Goal: Information Seeking & Learning: Learn about a topic

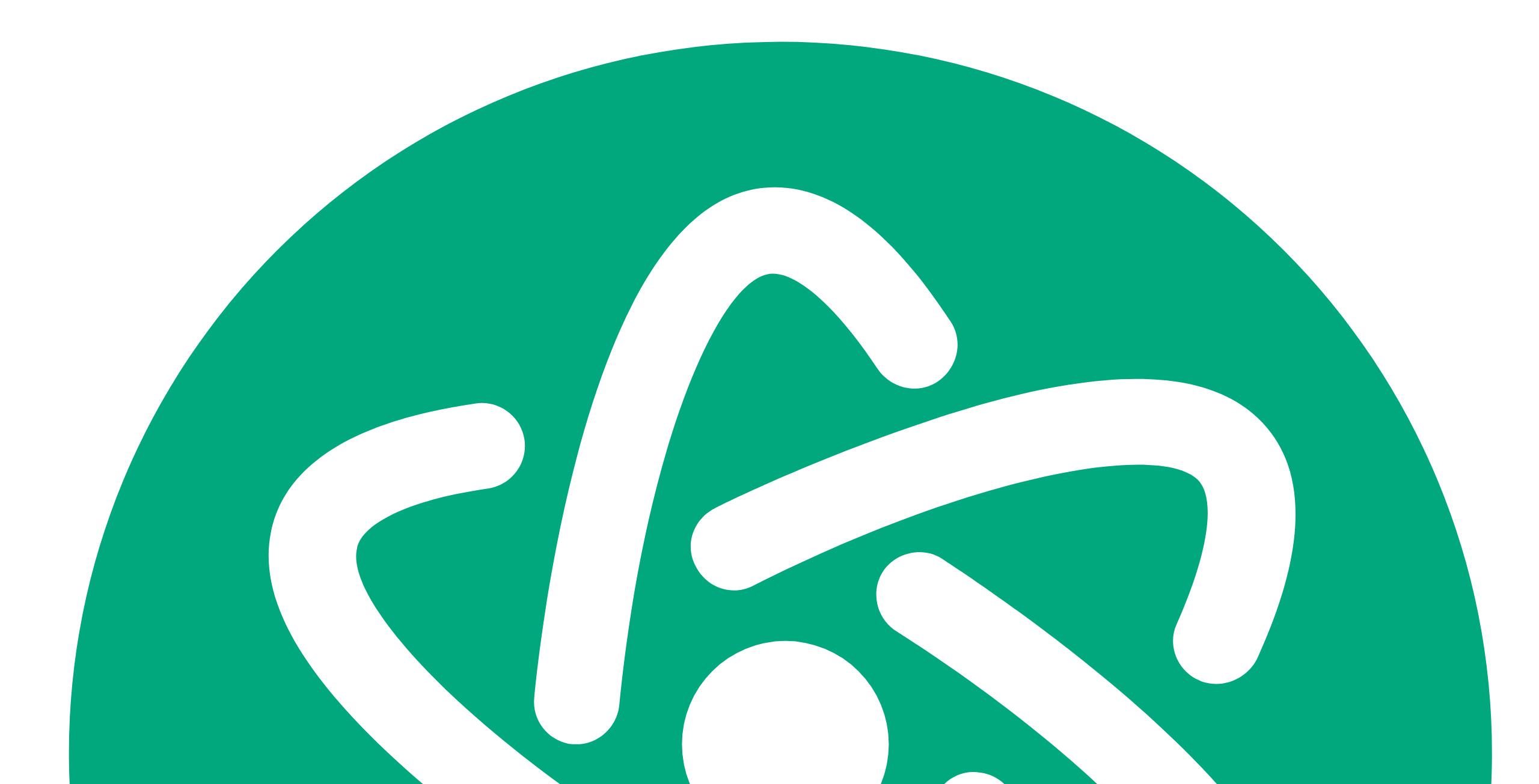
scroll to position [4327, 0]
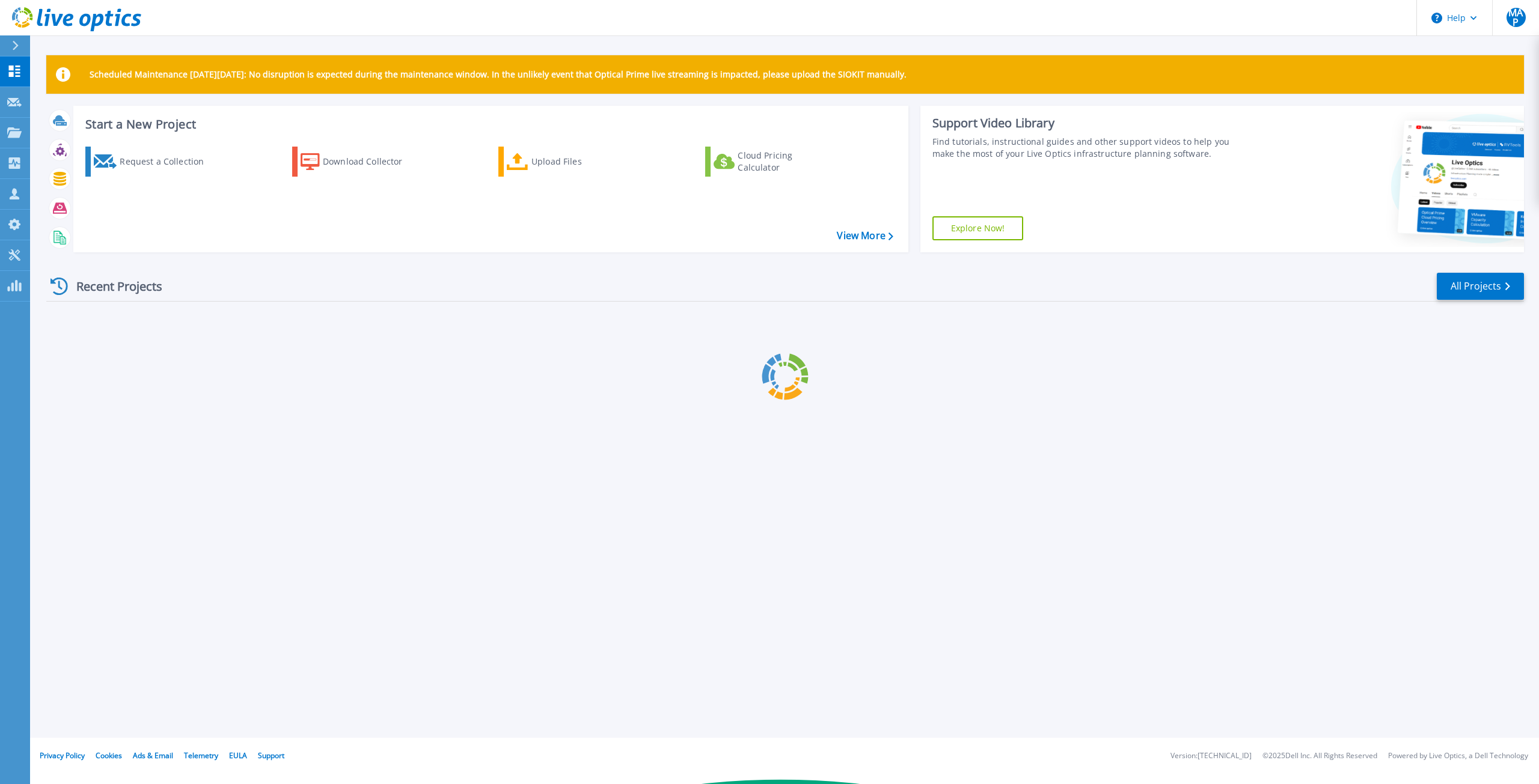
scroll to position [4327, 0]
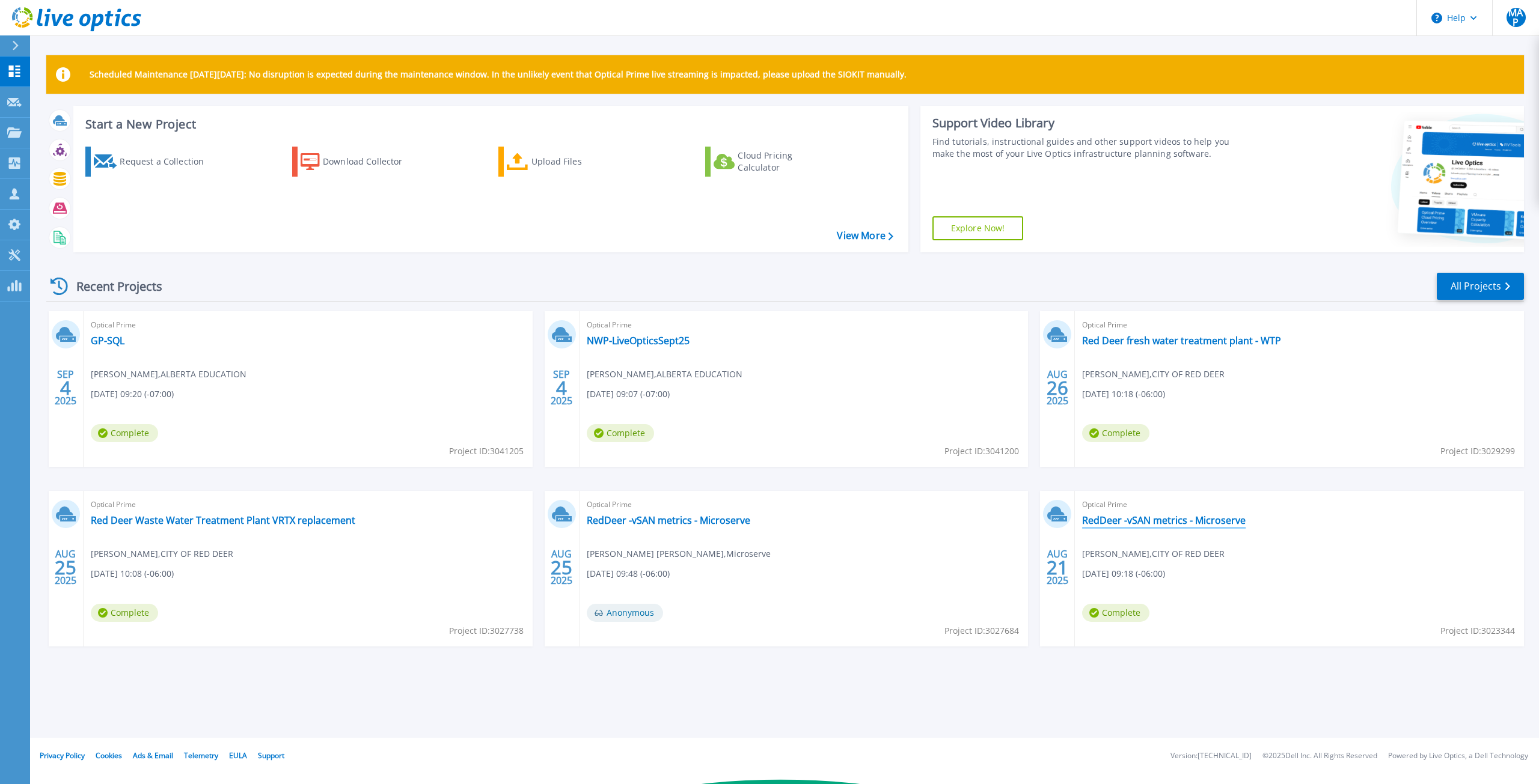
click at [1213, 521] on link "RedDeer -vSAN metrics - Microserve" at bounding box center [1164, 520] width 164 height 12
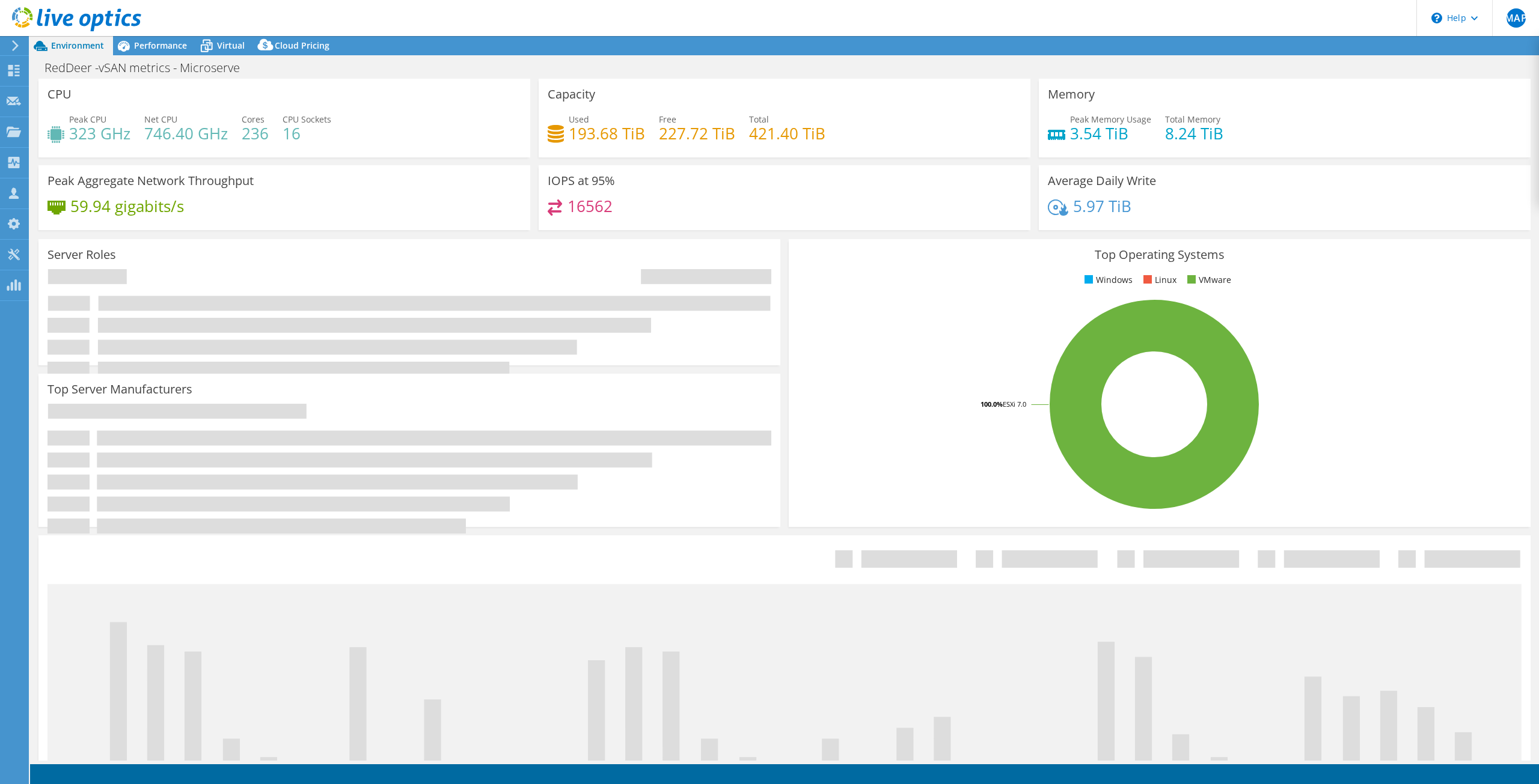
select select "USD"
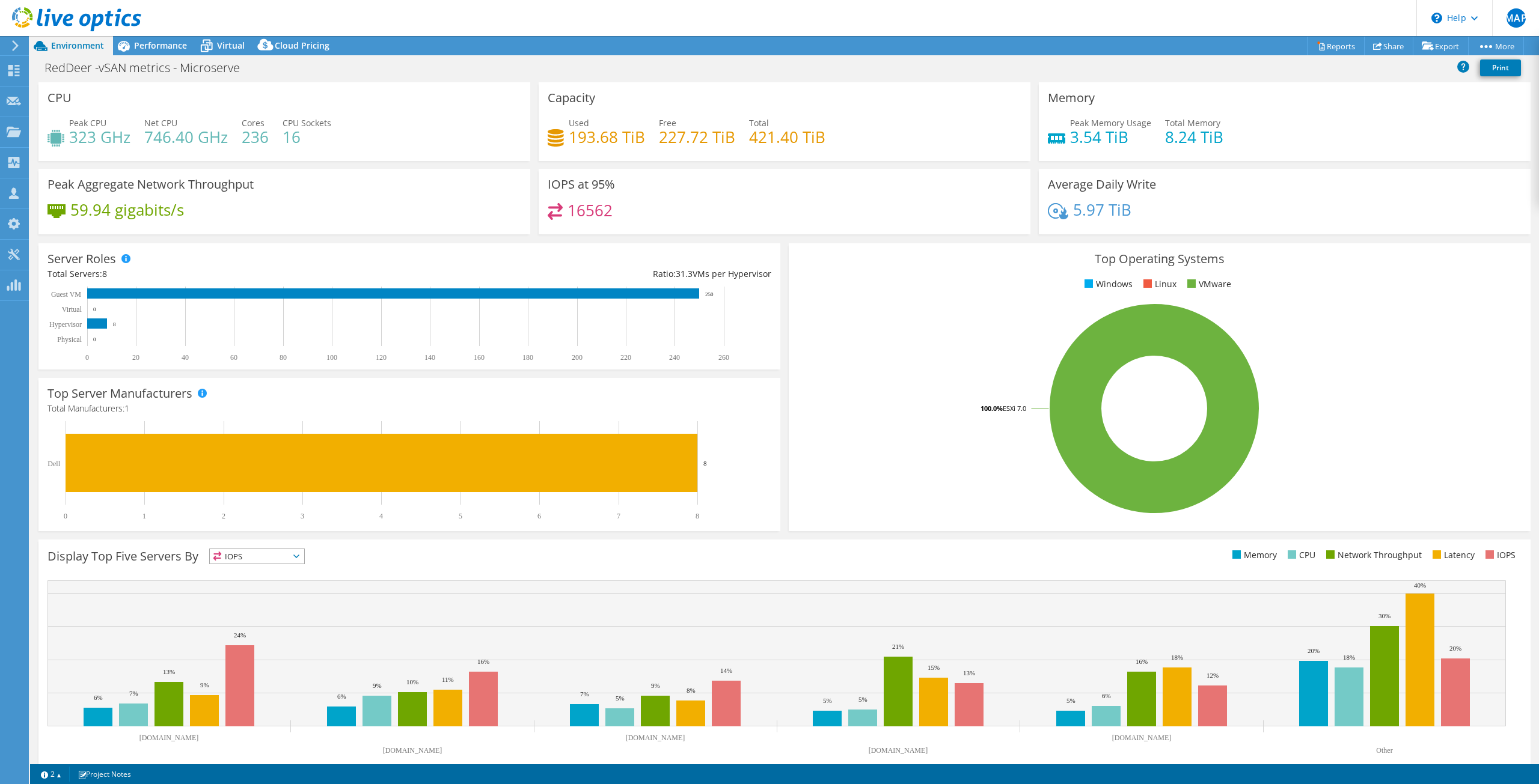
scroll to position [4325, 0]
click at [584, 210] on h4 "16562" at bounding box center [590, 210] width 45 height 13
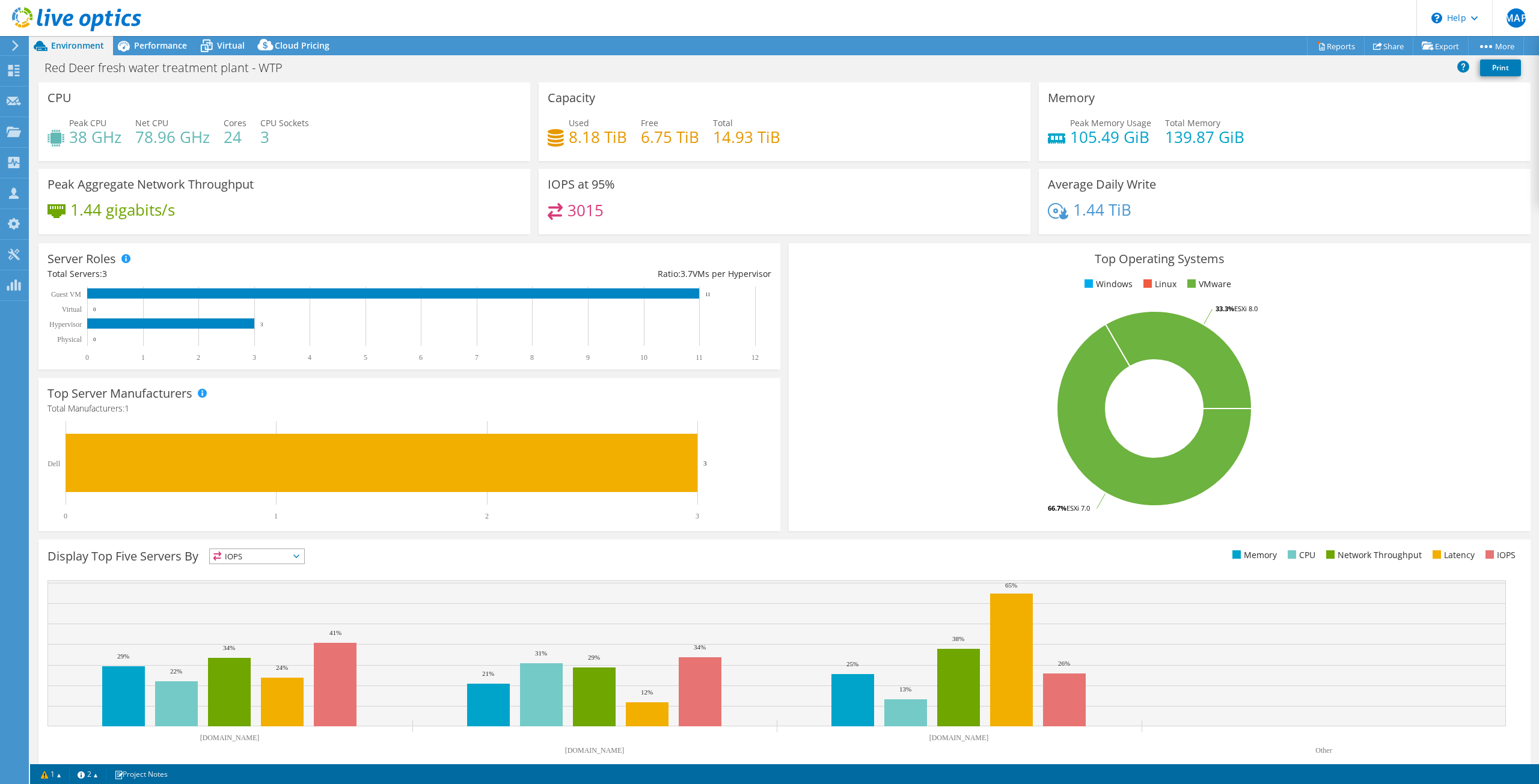
select select "USD"
click at [793, 14] on header "MAP Channel Partner Marc Anthony Perez marcp@microserve.ca Microserve My Profil…" at bounding box center [770, 18] width 1539 height 36
click at [160, 50] on span "Performance" at bounding box center [160, 46] width 53 height 11
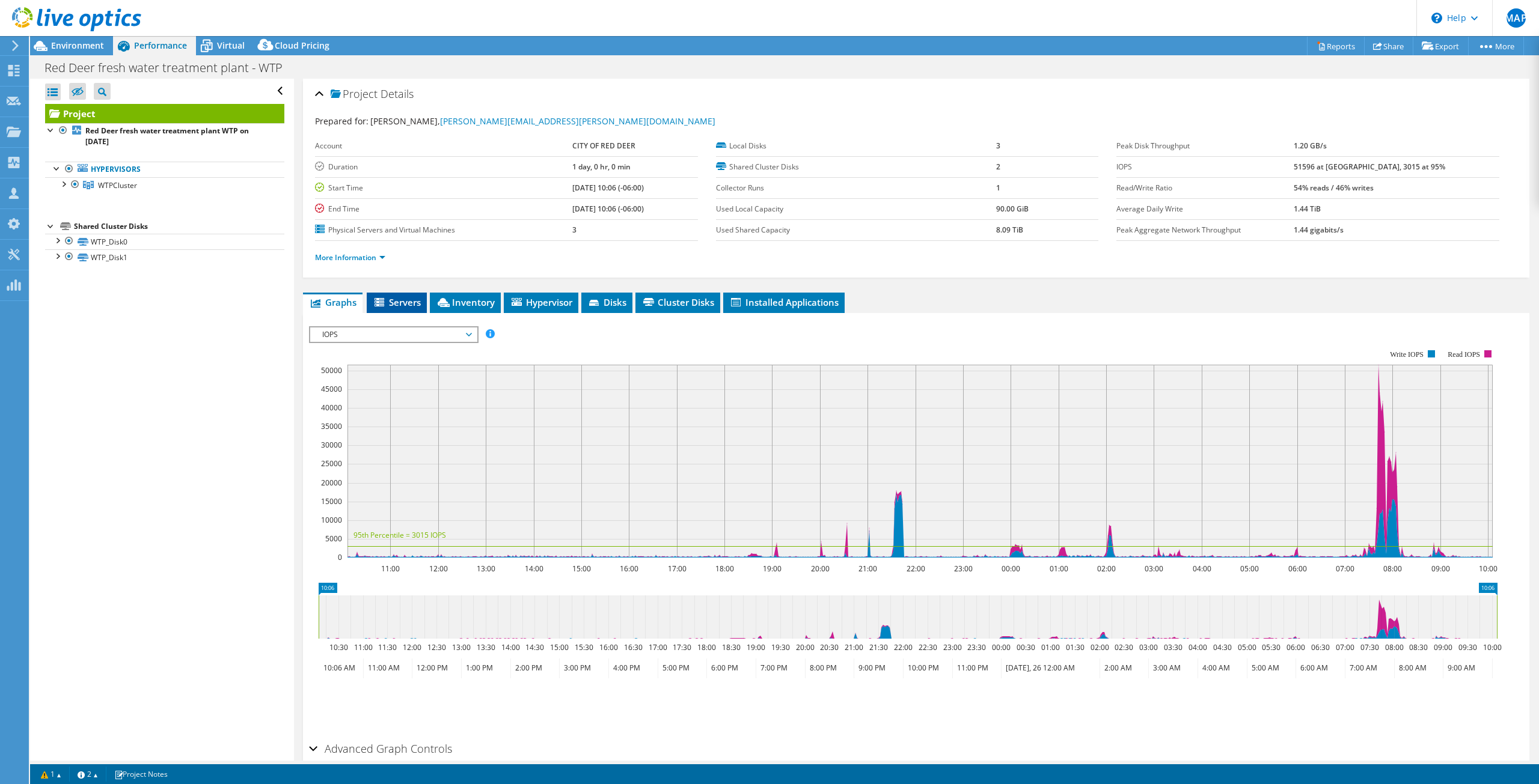
click at [408, 301] on span "Servers" at bounding box center [396, 302] width 48 height 12
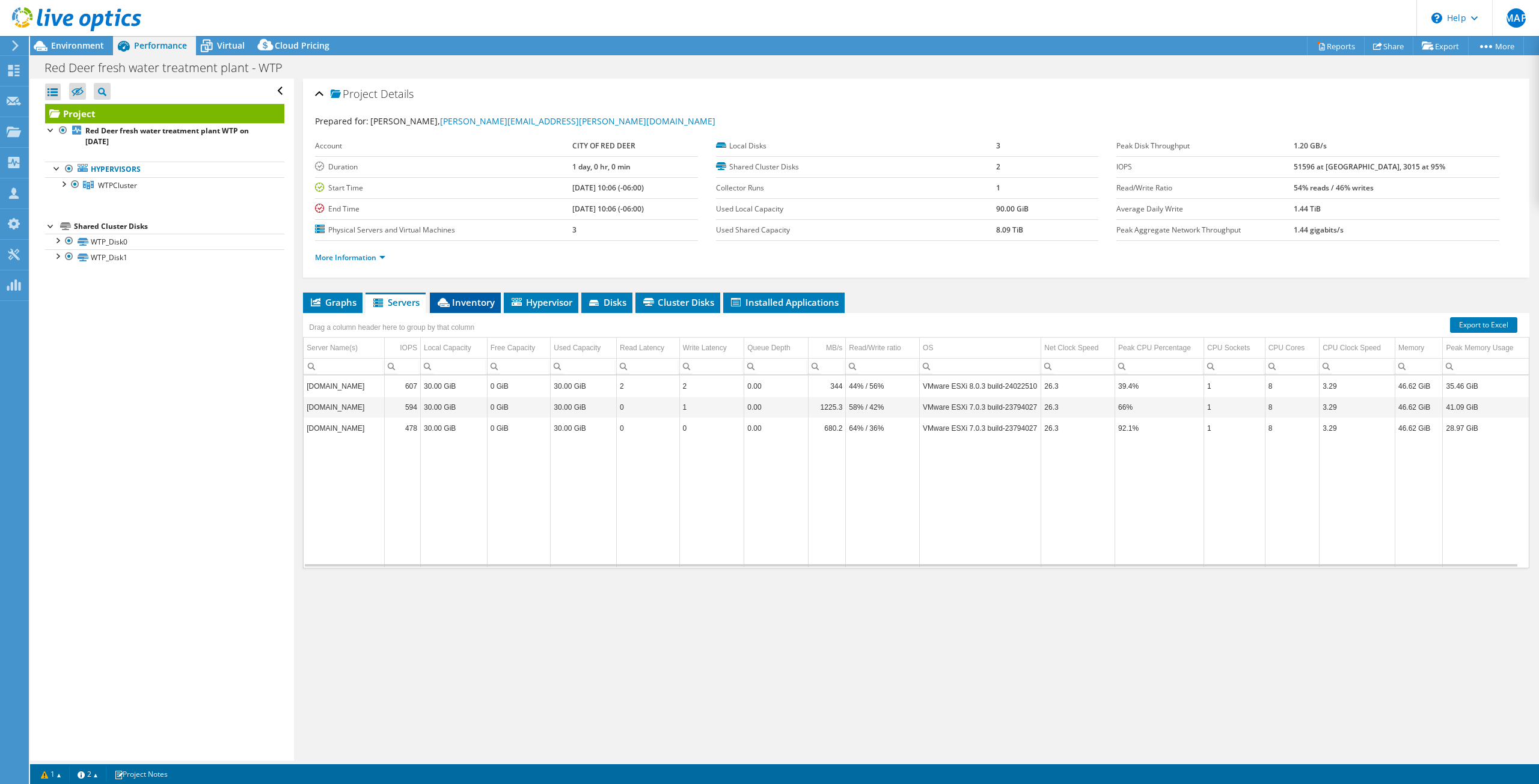
click at [470, 303] on span "Inventory" at bounding box center [465, 302] width 59 height 12
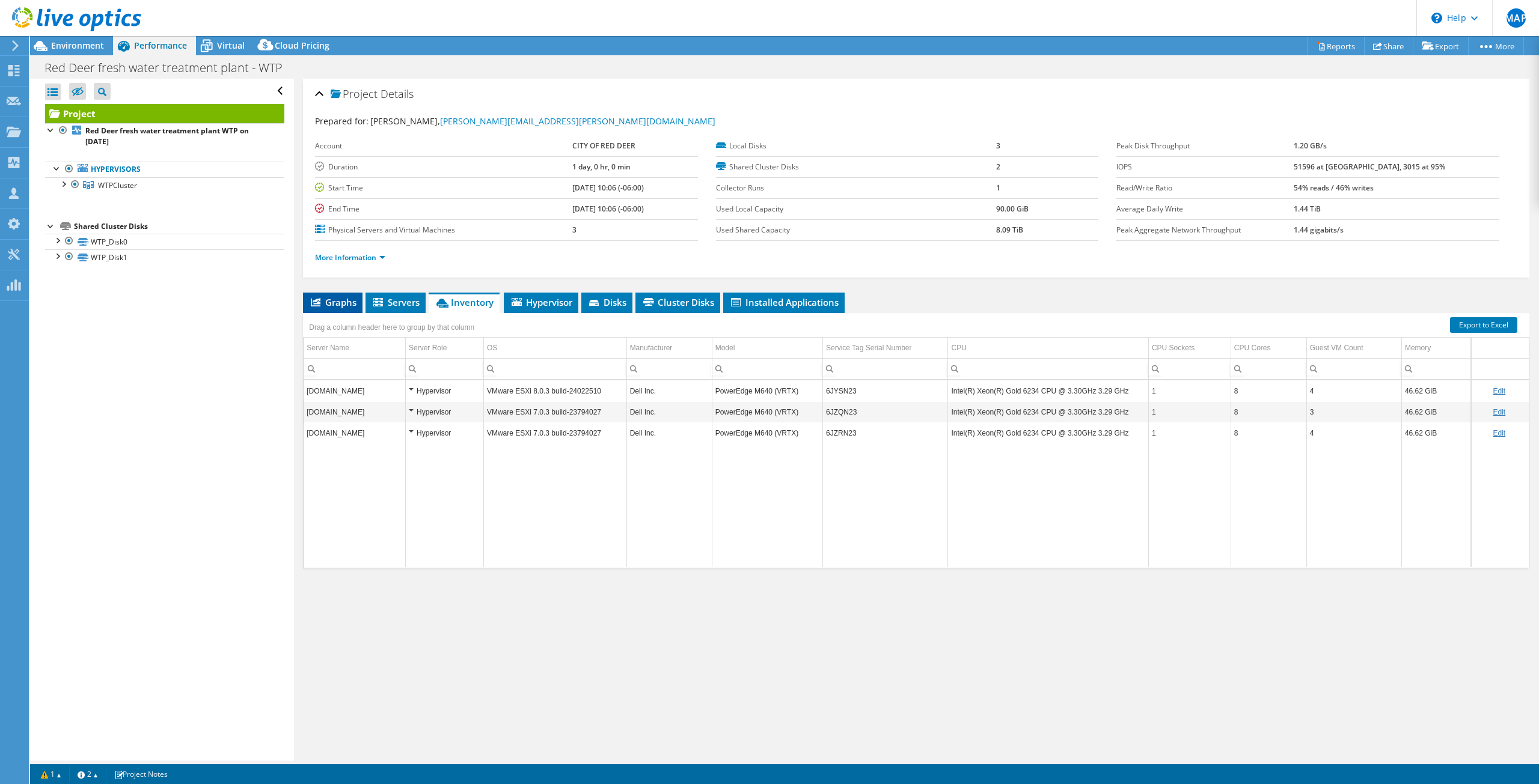
click at [331, 304] on span "Graphs" at bounding box center [333, 302] width 47 height 12
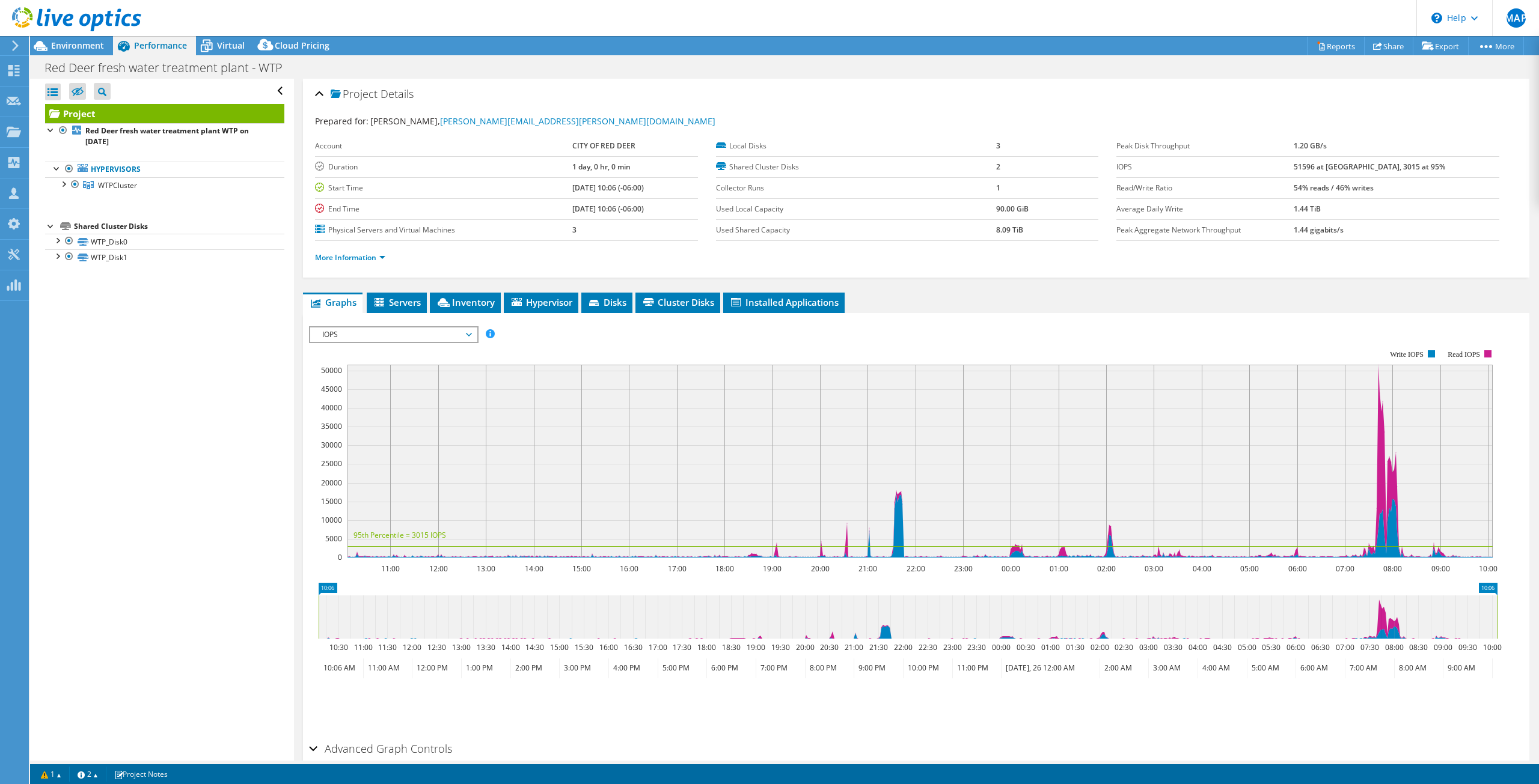
click at [474, 336] on span "IOPS" at bounding box center [393, 334] width 167 height 14
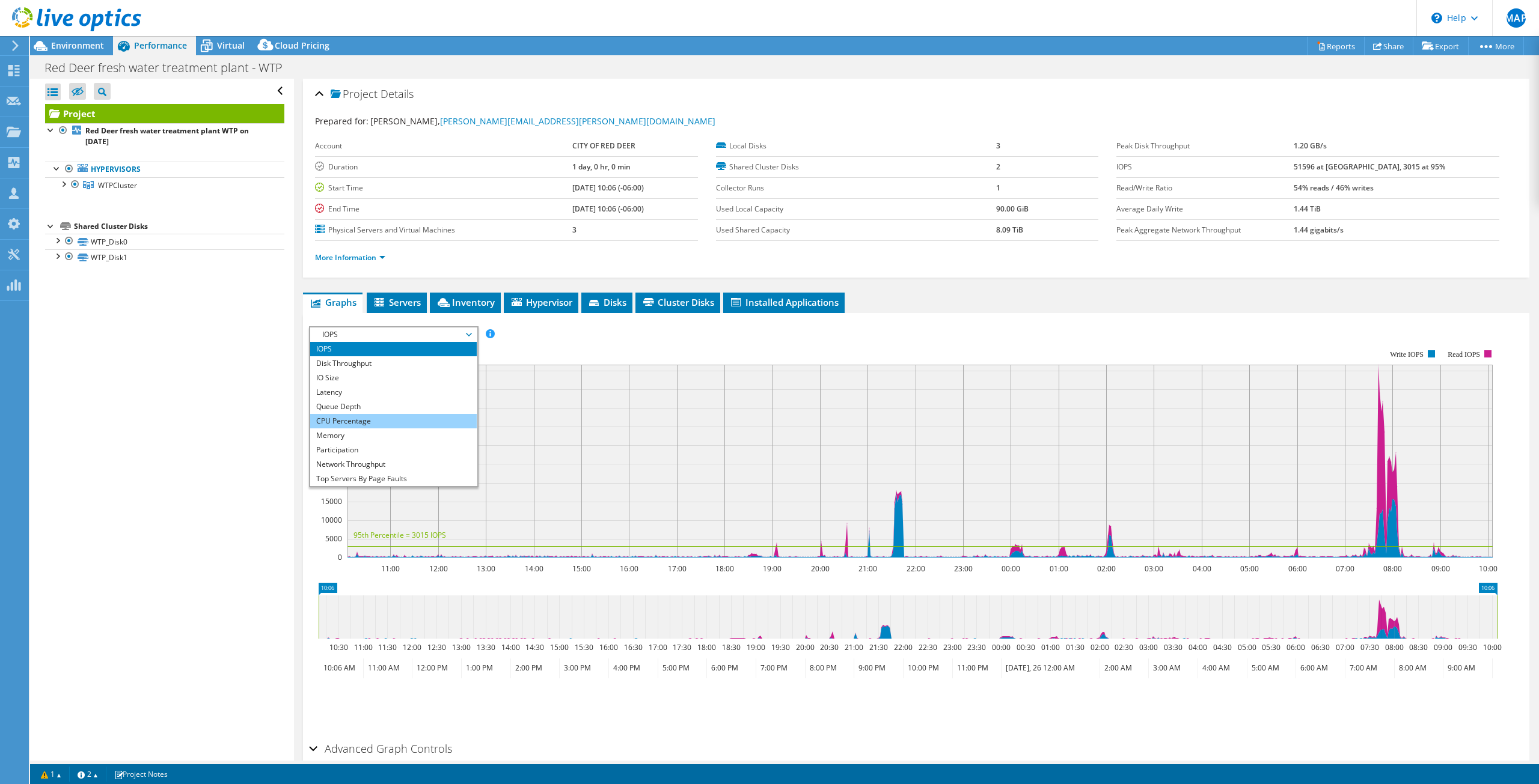
click at [381, 419] on li "CPU Percentage" at bounding box center [393, 421] width 167 height 14
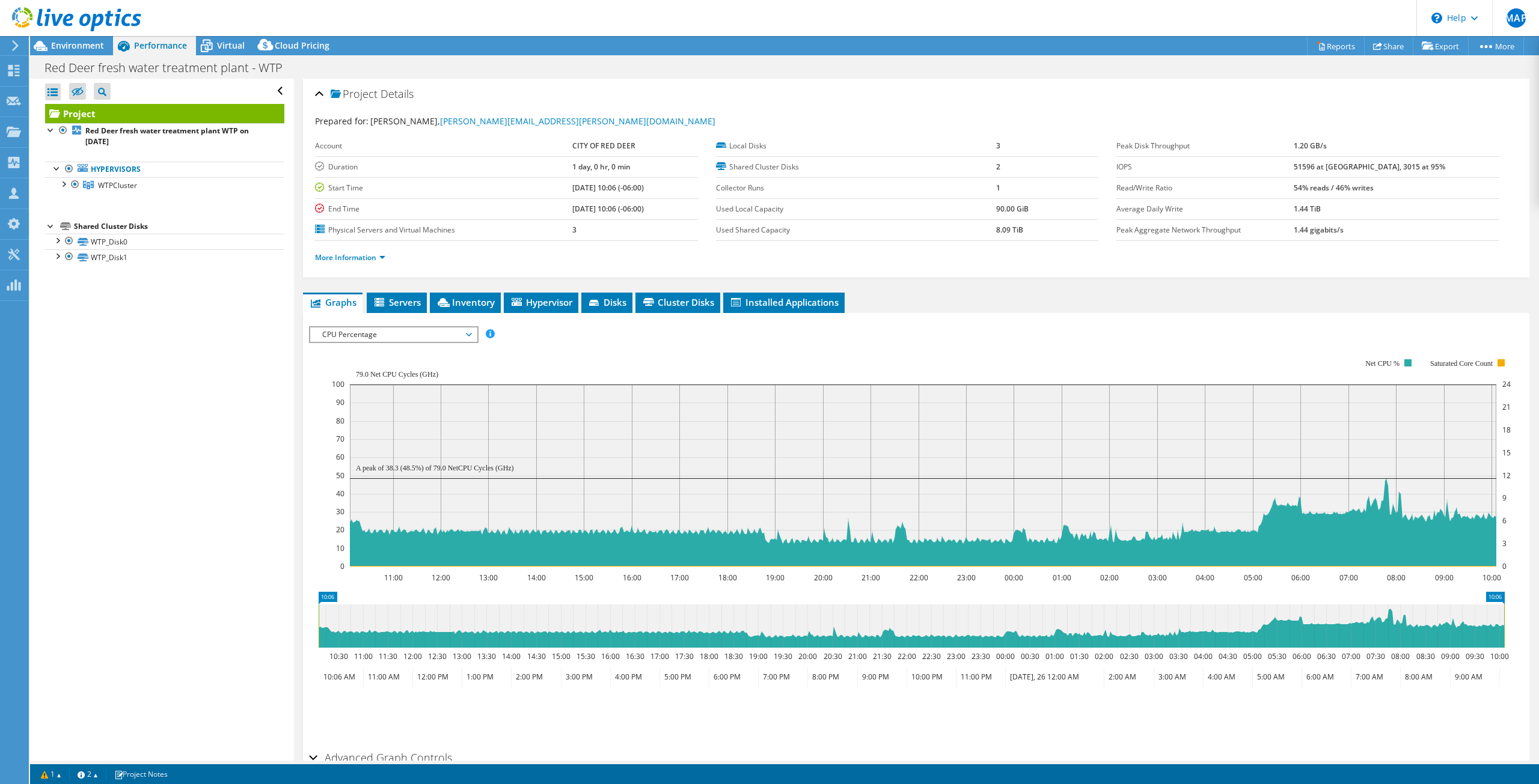
click at [341, 335] on span "CPU Percentage" at bounding box center [394, 334] width 155 height 14
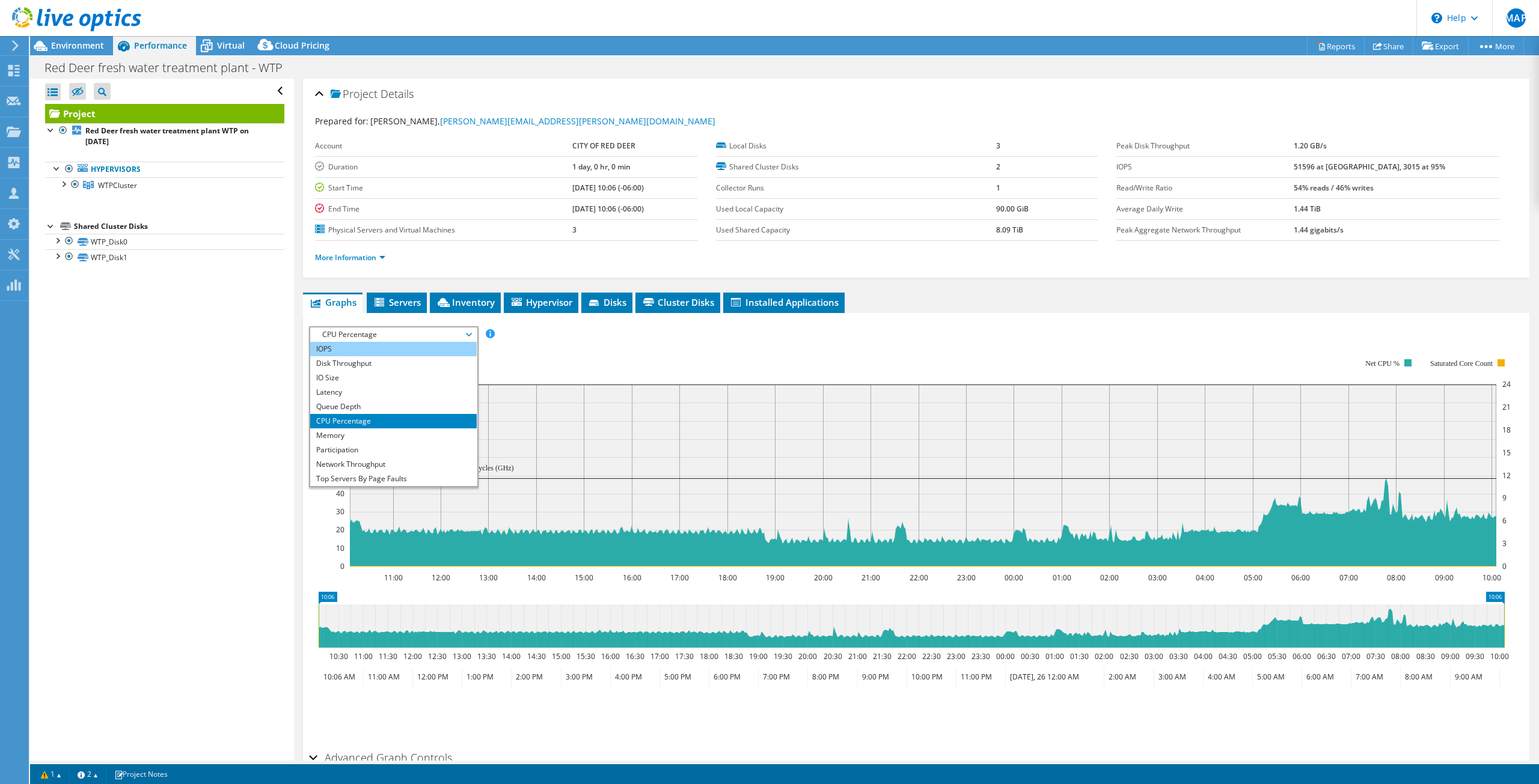
click at [330, 343] on li "IOPS" at bounding box center [393, 349] width 167 height 14
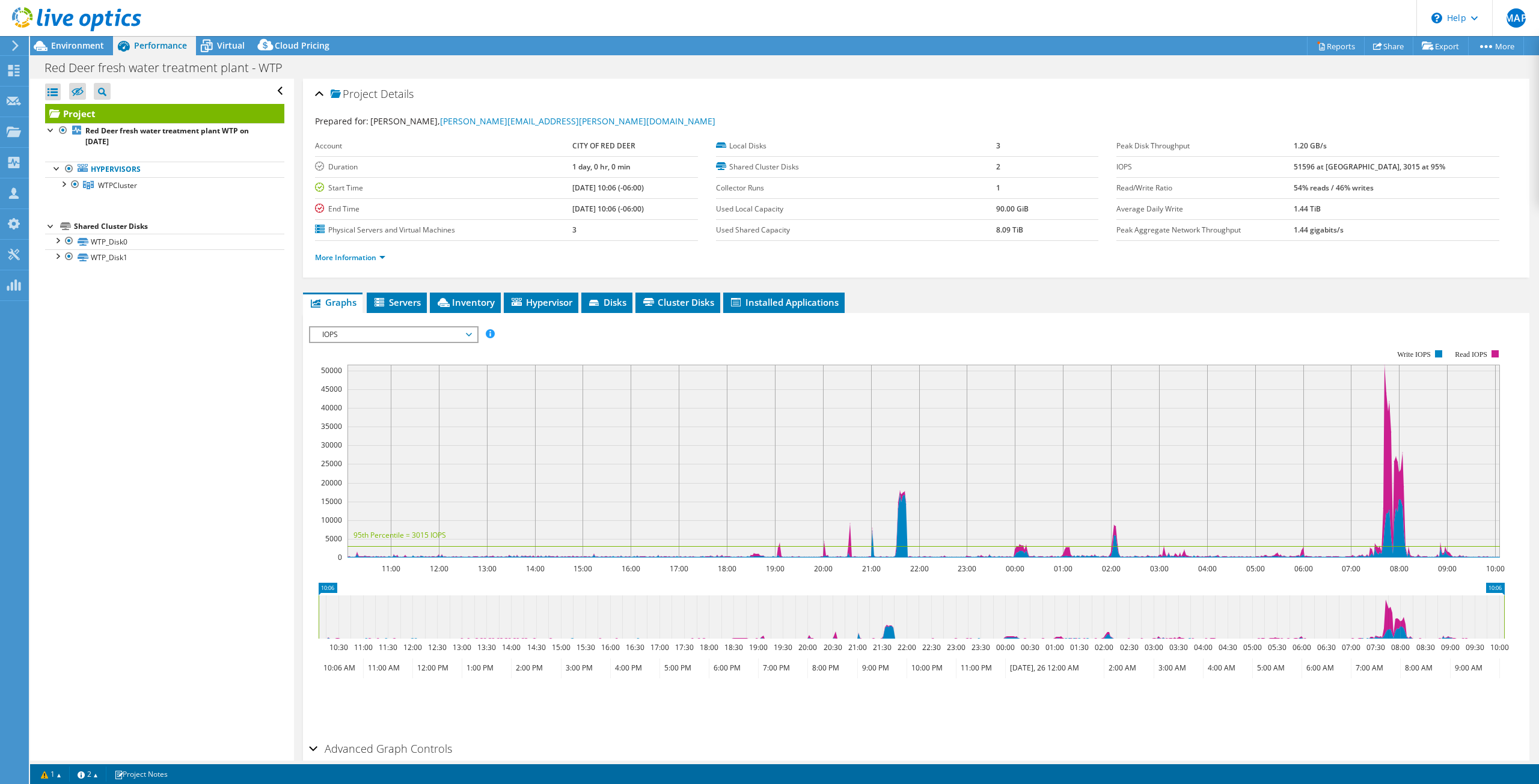
click at [358, 338] on span "IOPS" at bounding box center [394, 334] width 155 height 14
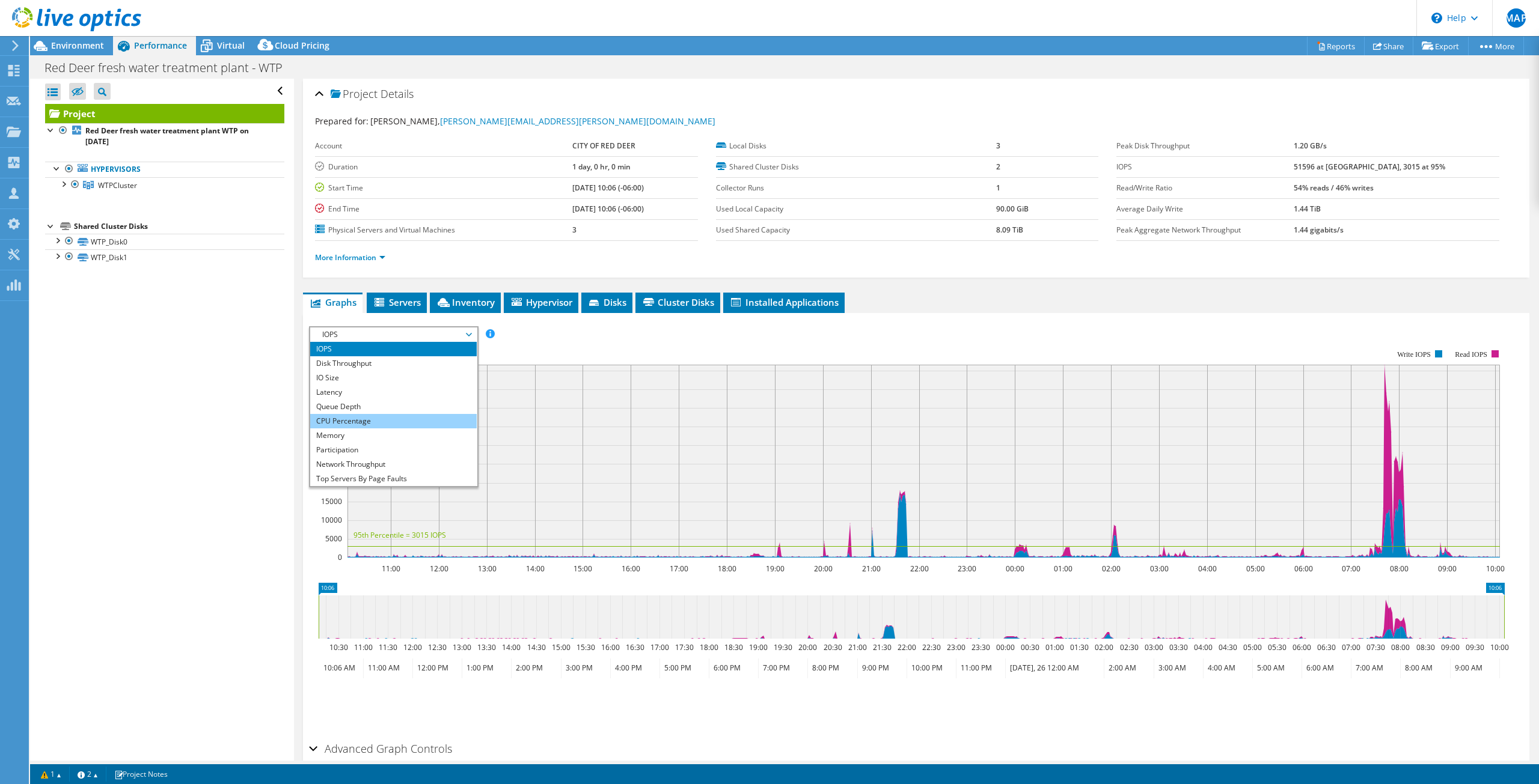
click at [344, 422] on li "CPU Percentage" at bounding box center [393, 421] width 167 height 14
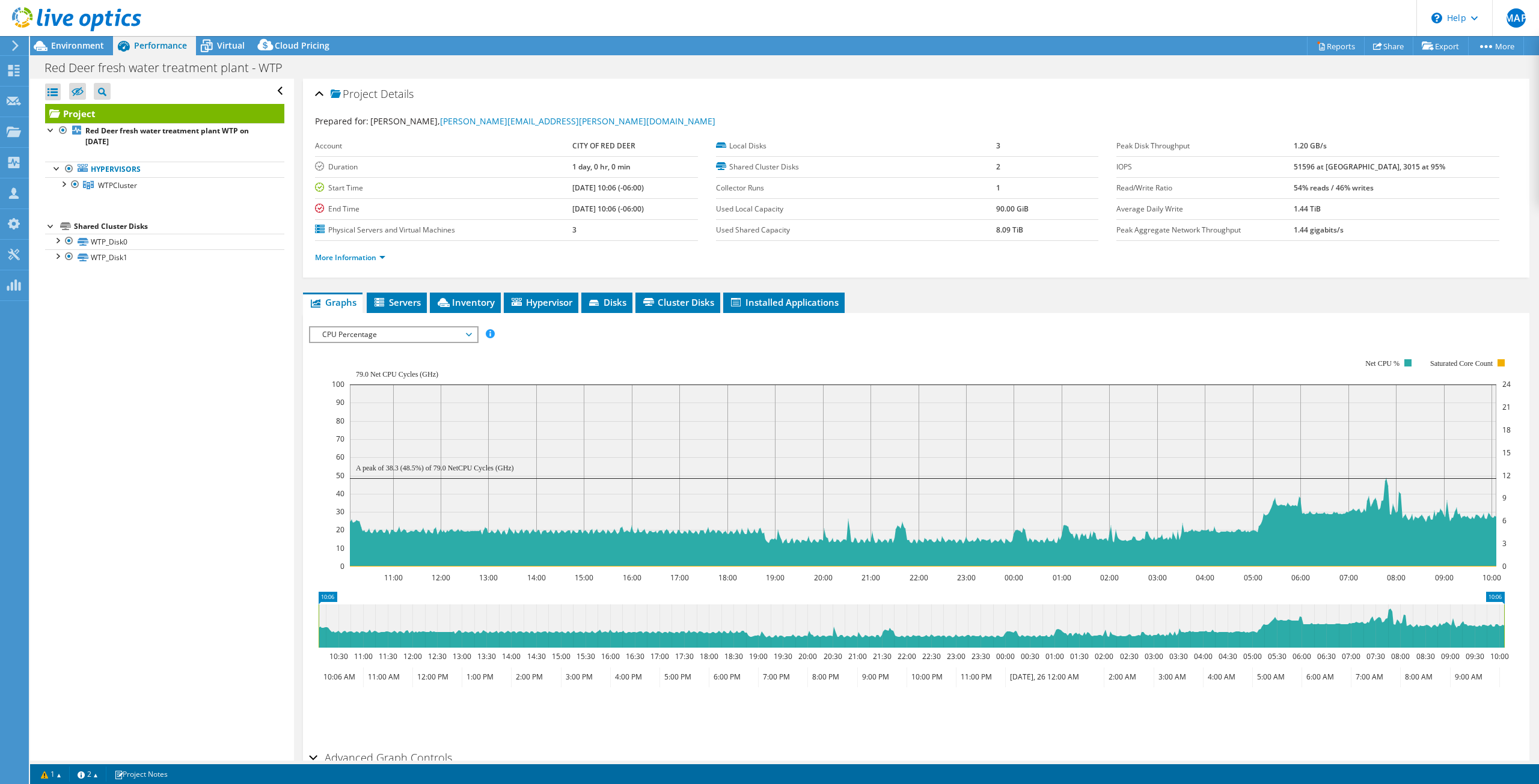
drag, startPoint x: 1504, startPoint y: 640, endPoint x: 1525, endPoint y: 584, distance: 59.8
click at [1517, 639] on section "IOPS Disk Throughput IO Size Latency Queue Depth CPU Percentage Memory Page Fau…" at bounding box center [916, 560] width 1226 height 495
click at [345, 333] on span "CPU Percentage" at bounding box center [394, 334] width 155 height 14
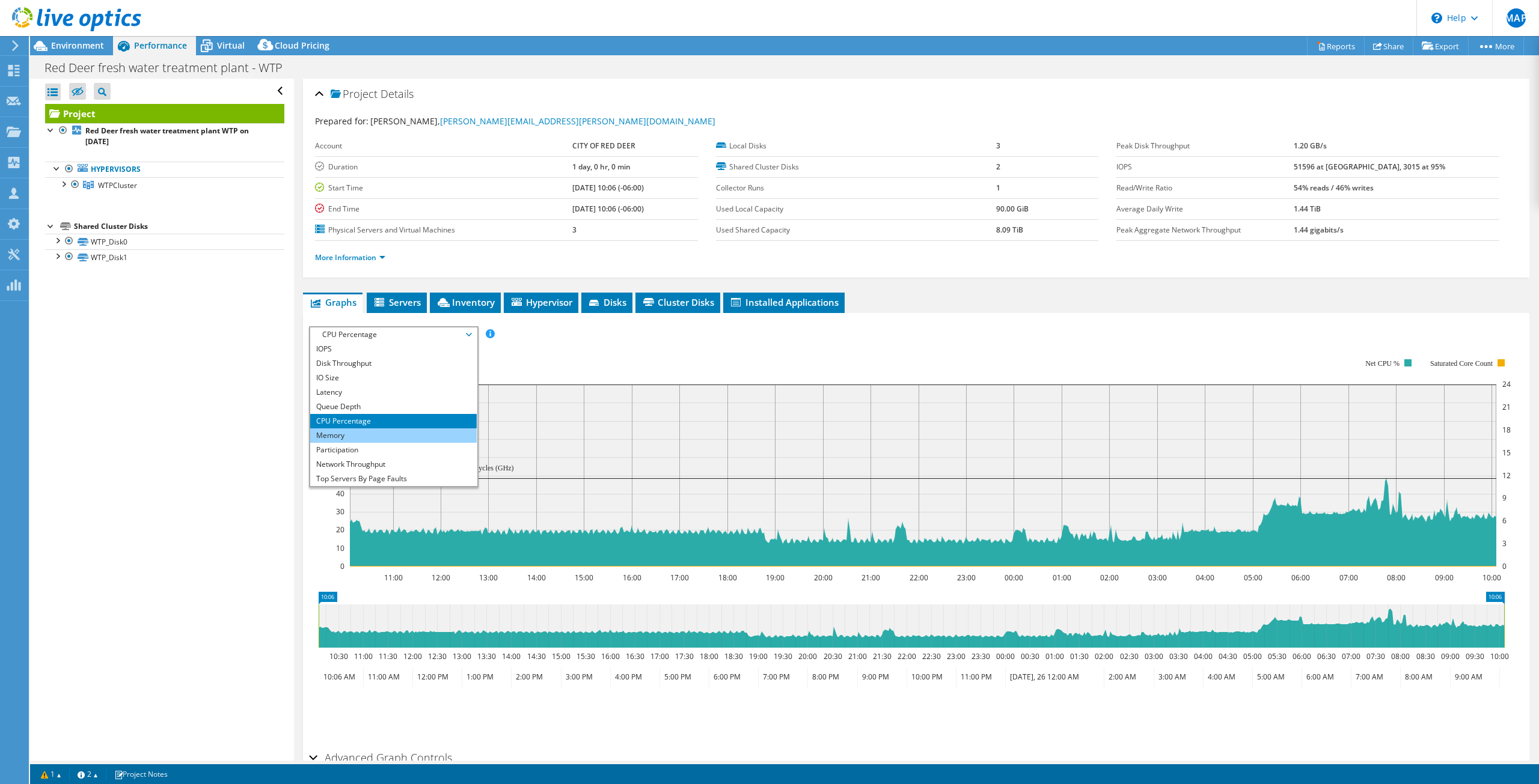
click at [350, 438] on li "Memory" at bounding box center [393, 435] width 167 height 14
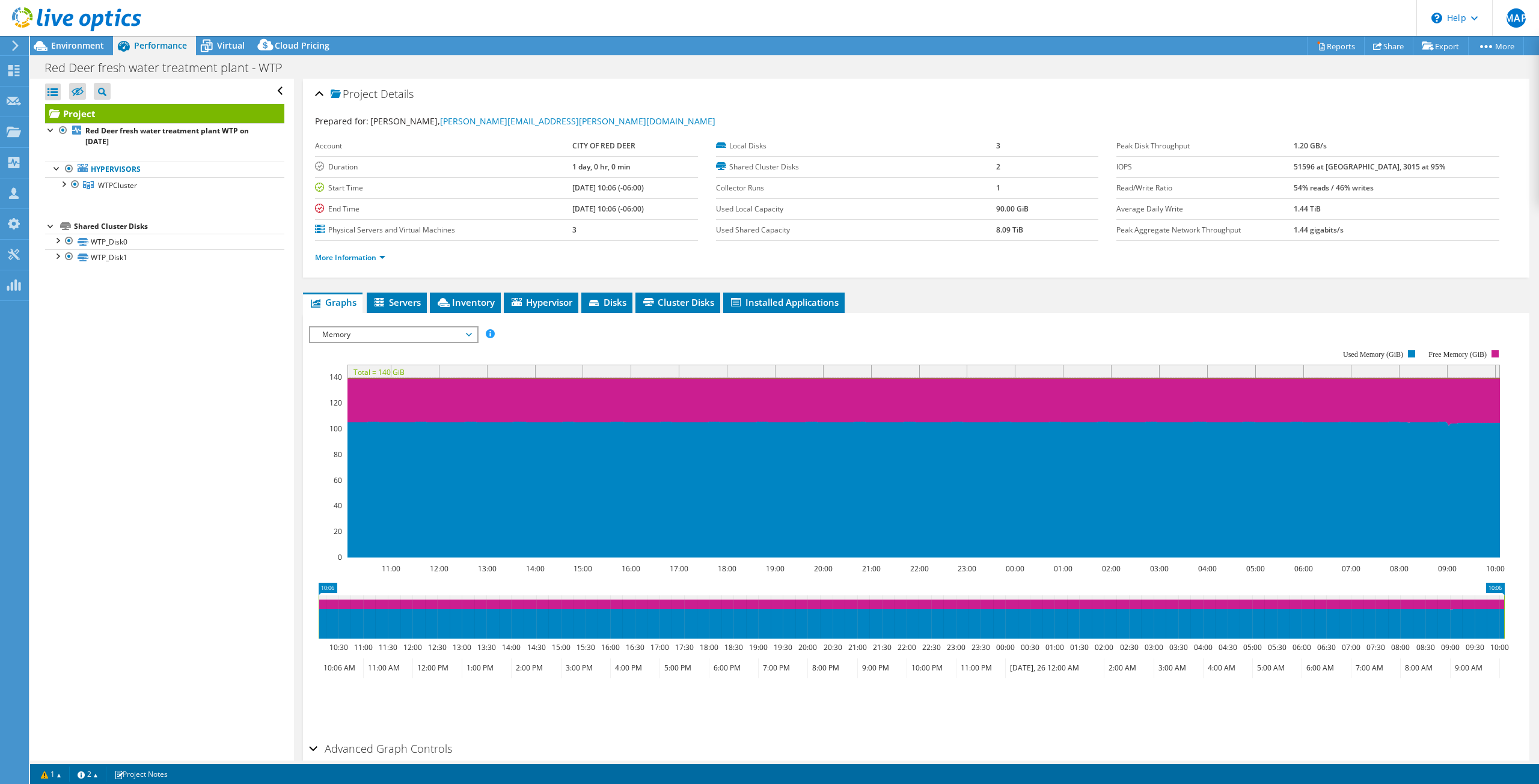
click at [422, 336] on span "Memory" at bounding box center [394, 334] width 155 height 14
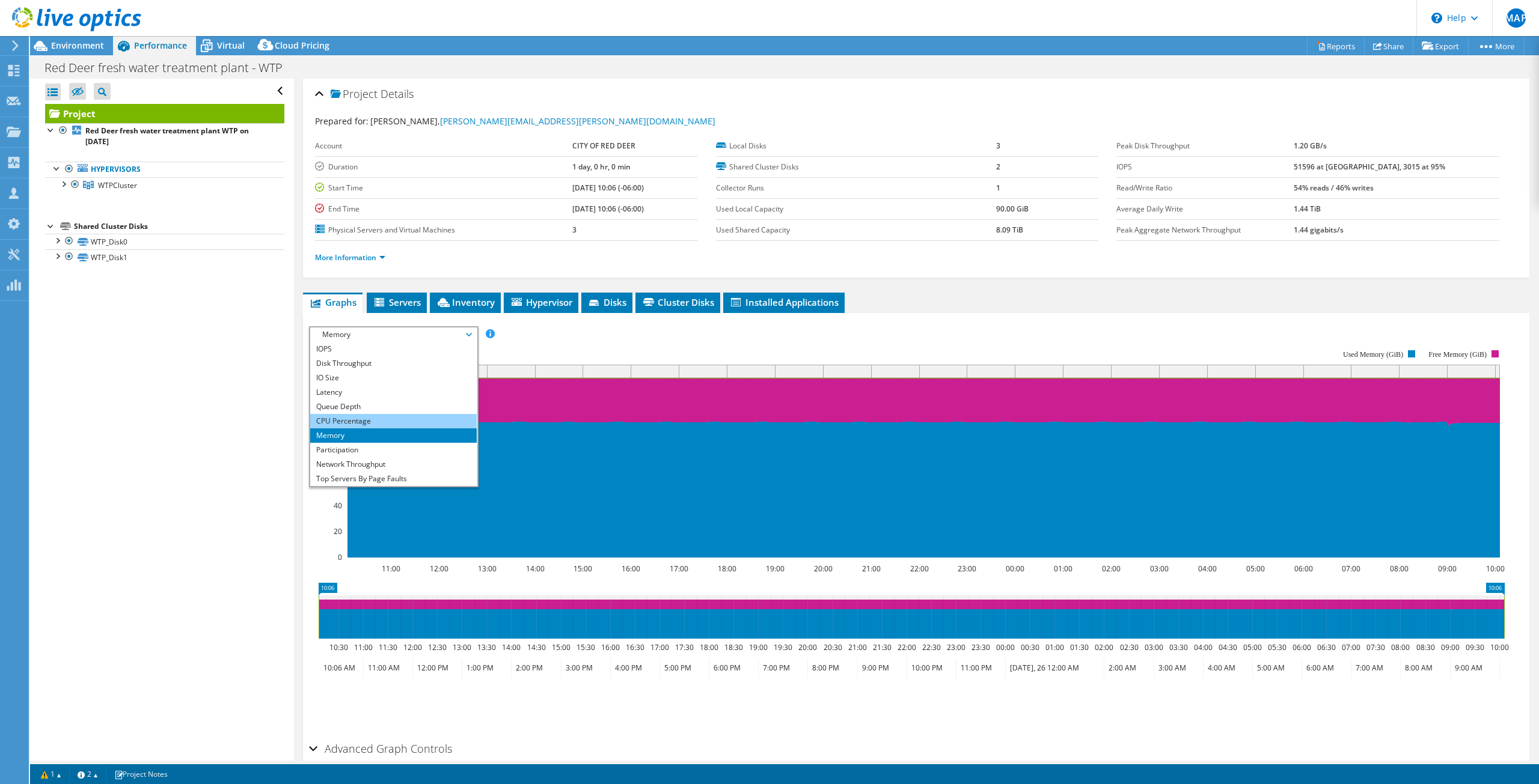
click at [376, 425] on li "CPU Percentage" at bounding box center [393, 421] width 167 height 14
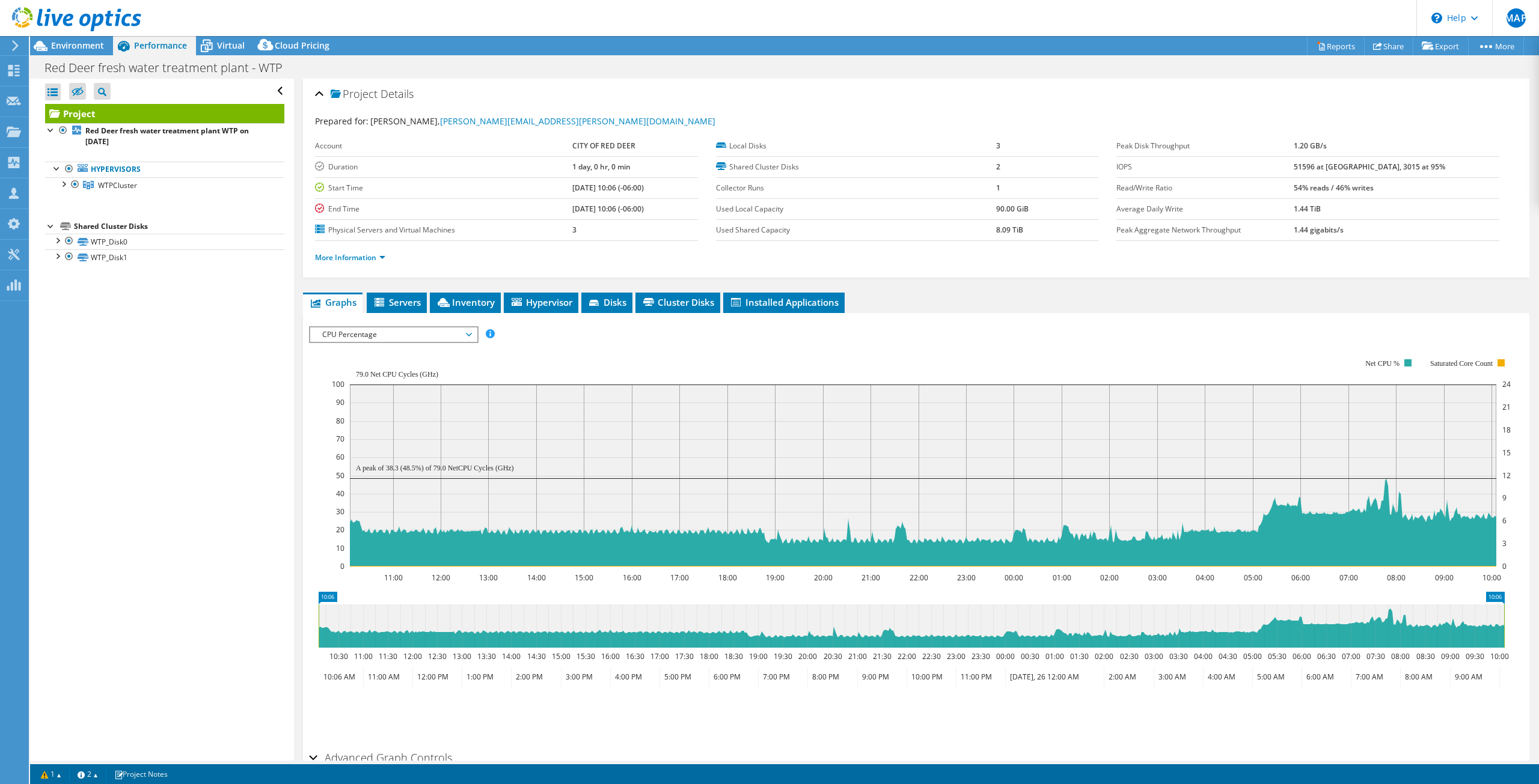
click at [378, 340] on span "CPU Percentage" at bounding box center [394, 334] width 155 height 14
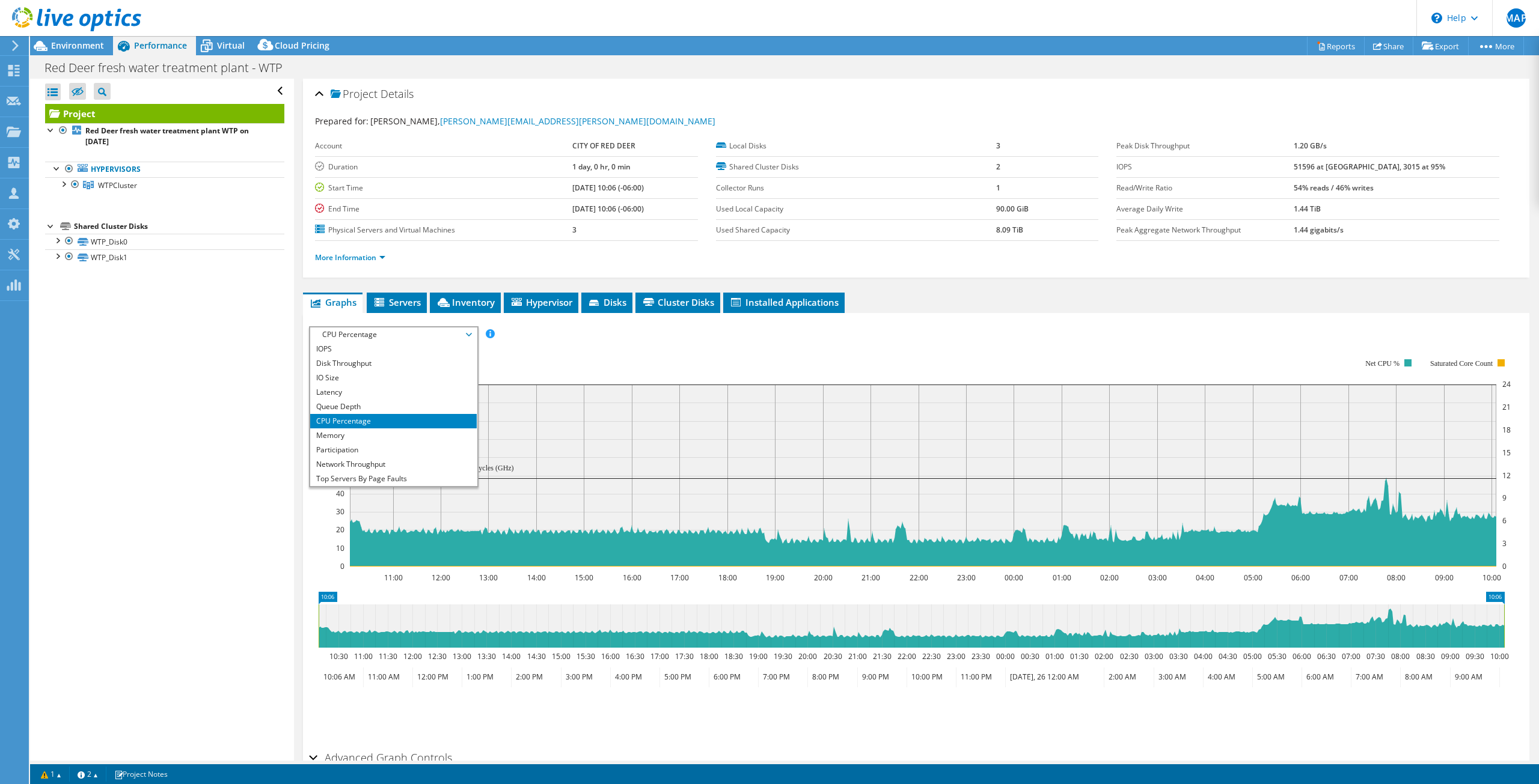
click at [378, 341] on span "CPU Percentage" at bounding box center [394, 334] width 155 height 14
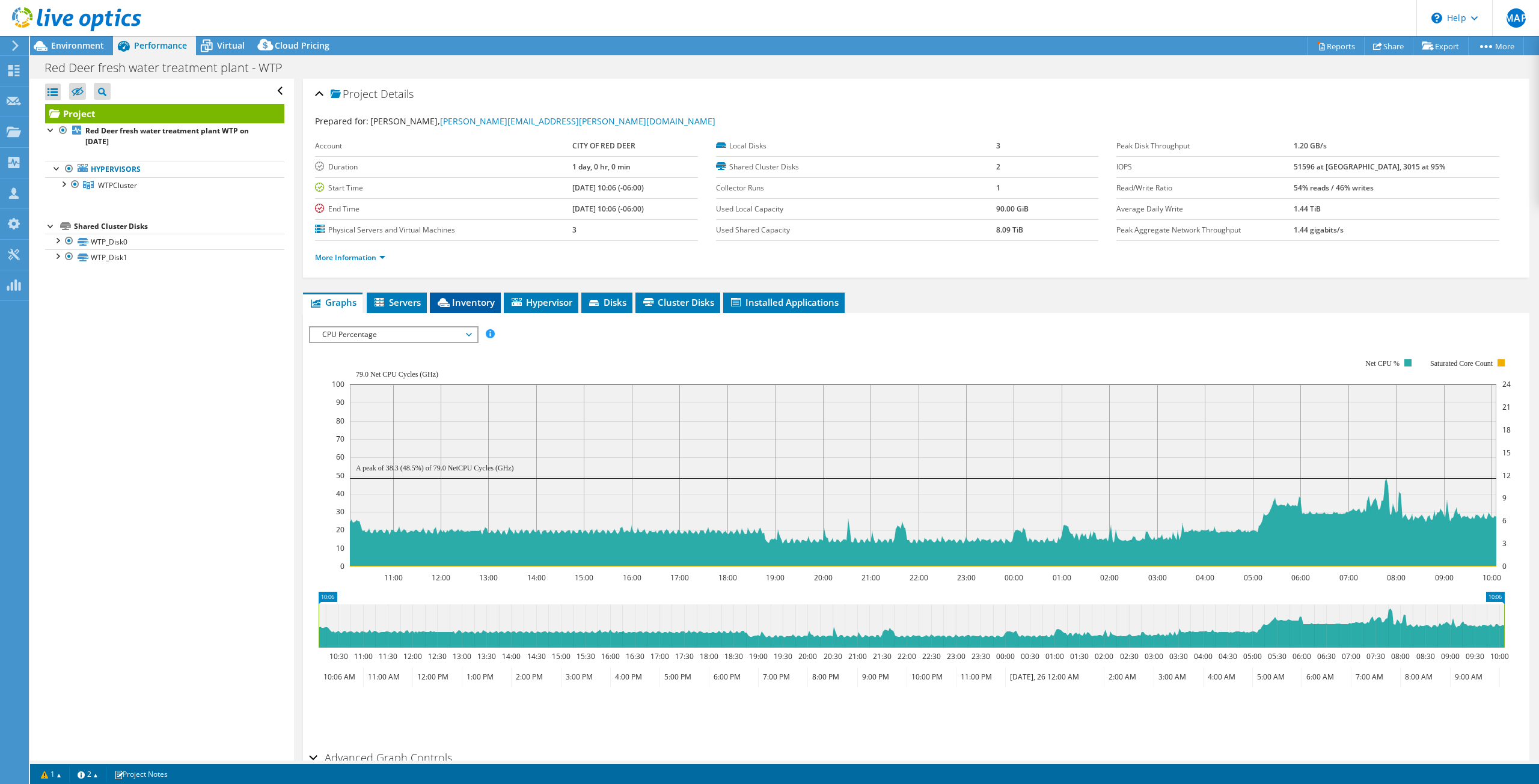
click at [469, 305] on span "Inventory" at bounding box center [465, 302] width 59 height 12
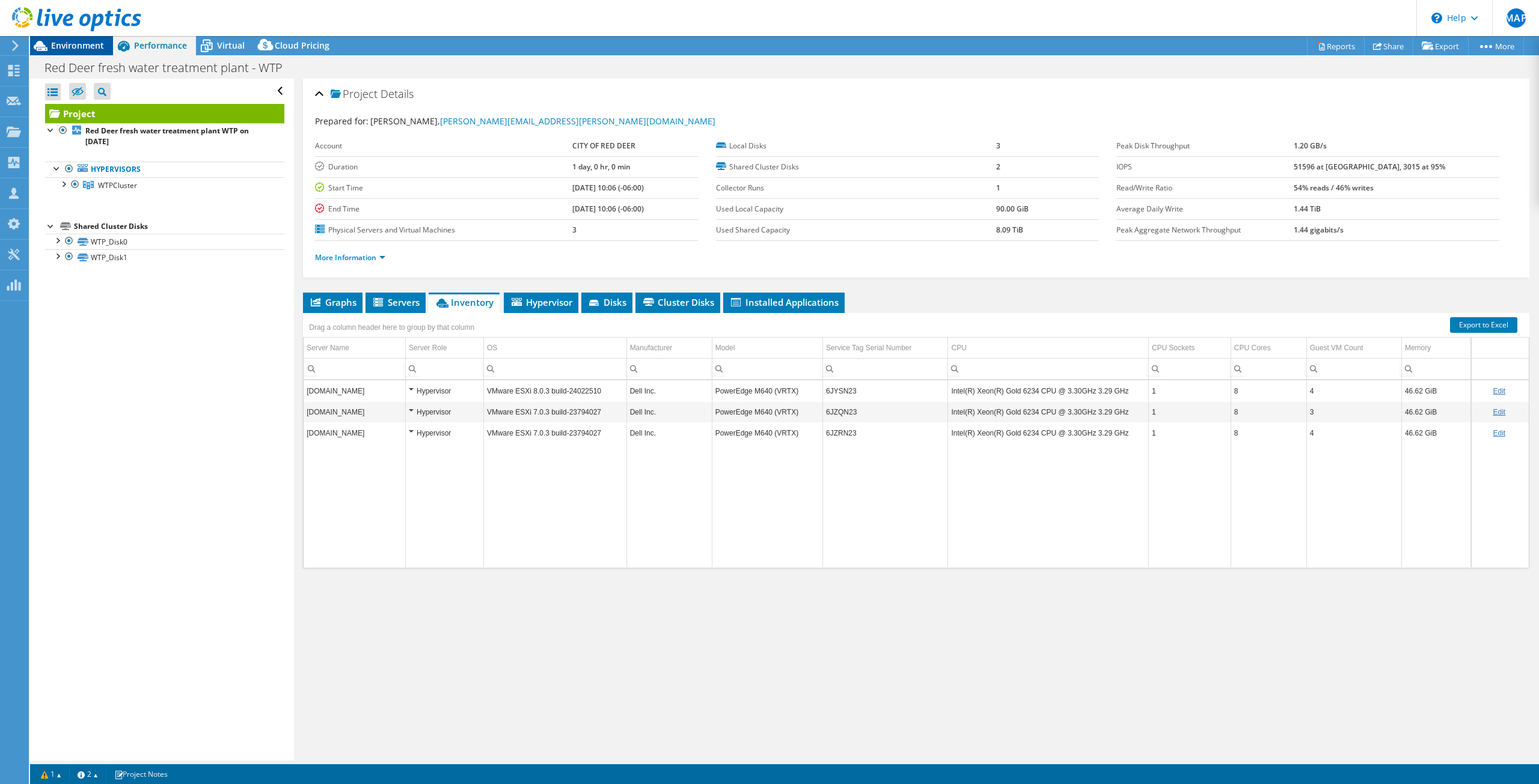
click at [71, 46] on span "Environment" at bounding box center [77, 46] width 53 height 11
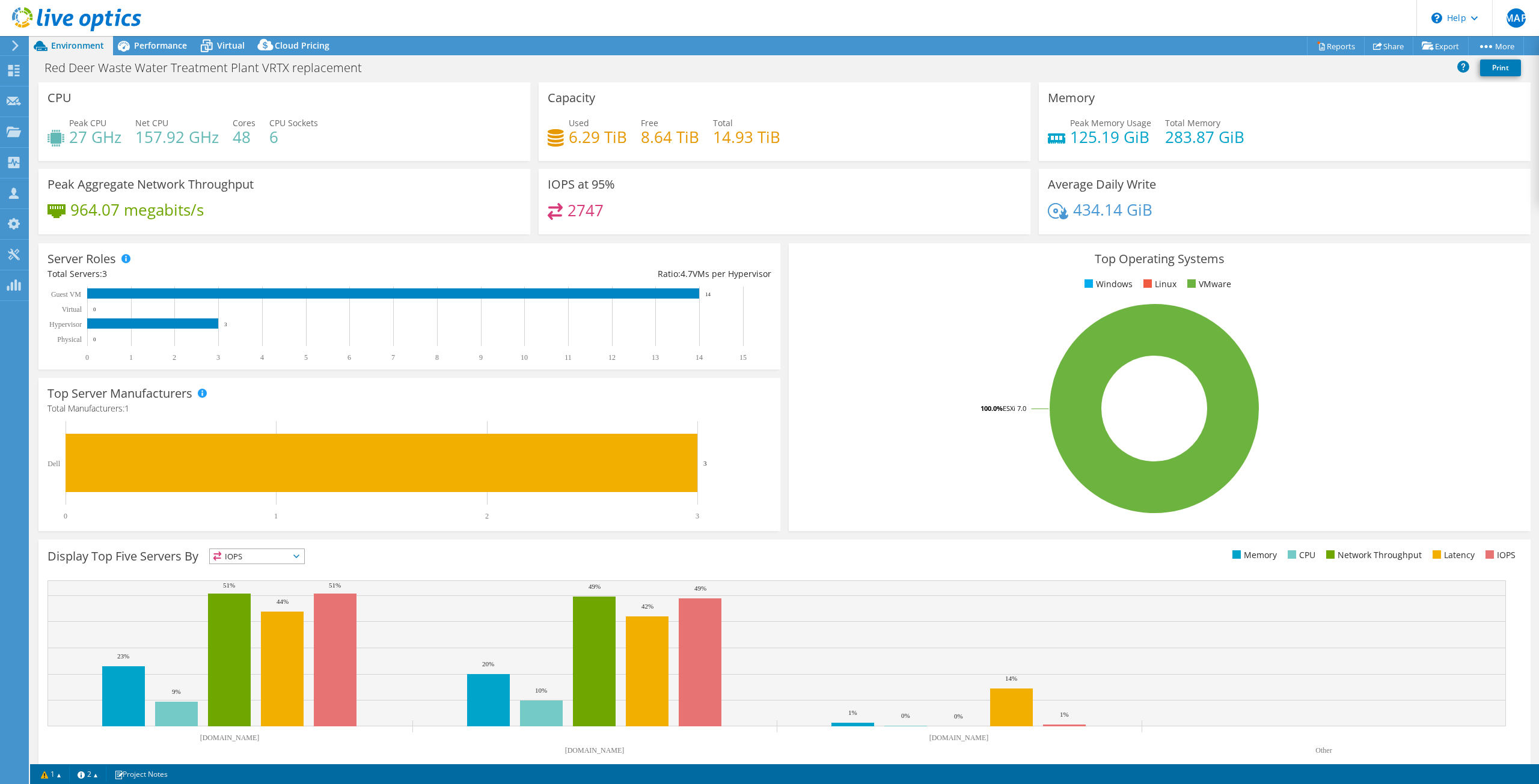
select select "USD"
click at [144, 45] on span "Performance" at bounding box center [160, 46] width 53 height 11
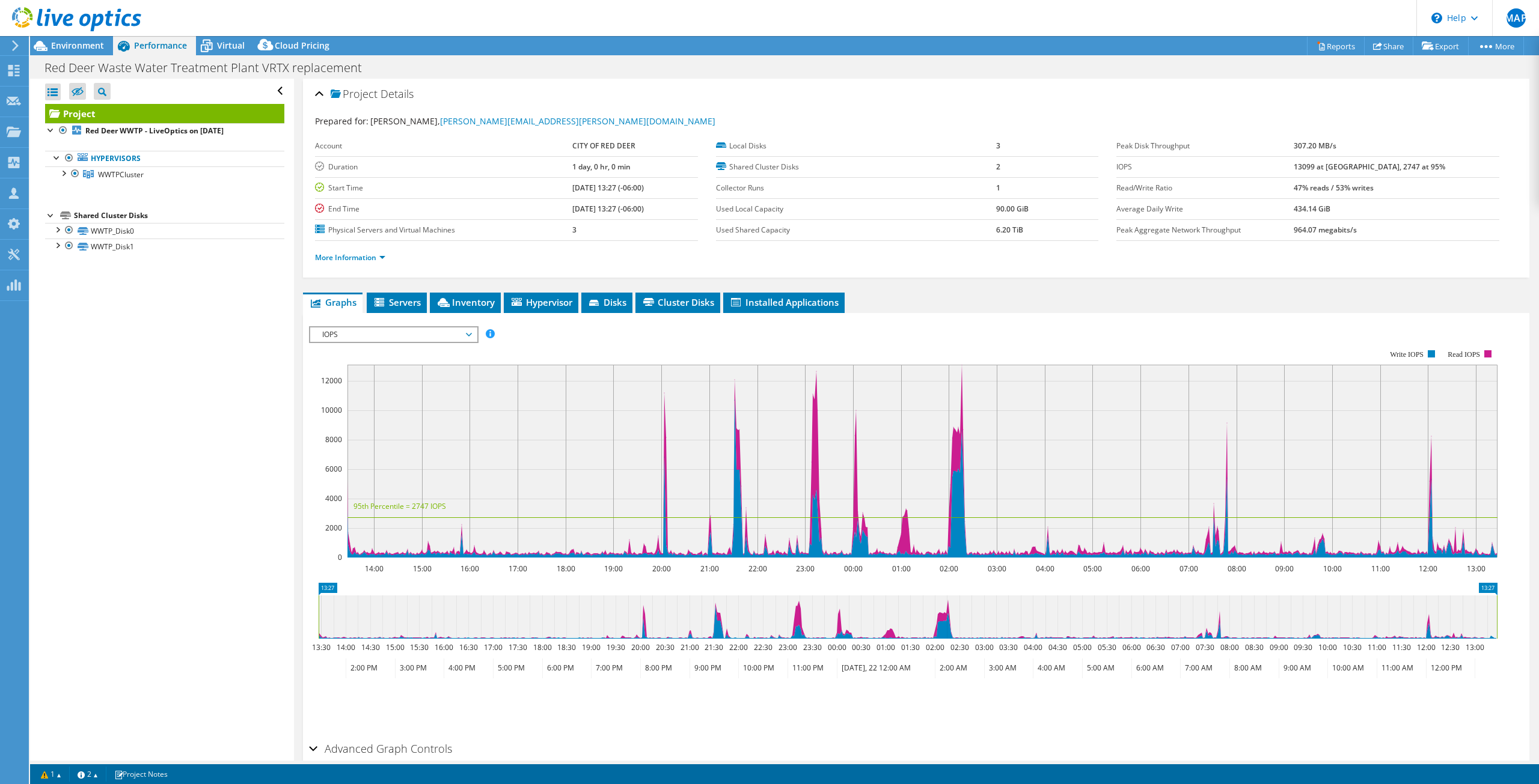
click at [409, 332] on span "IOPS" at bounding box center [394, 334] width 155 height 14
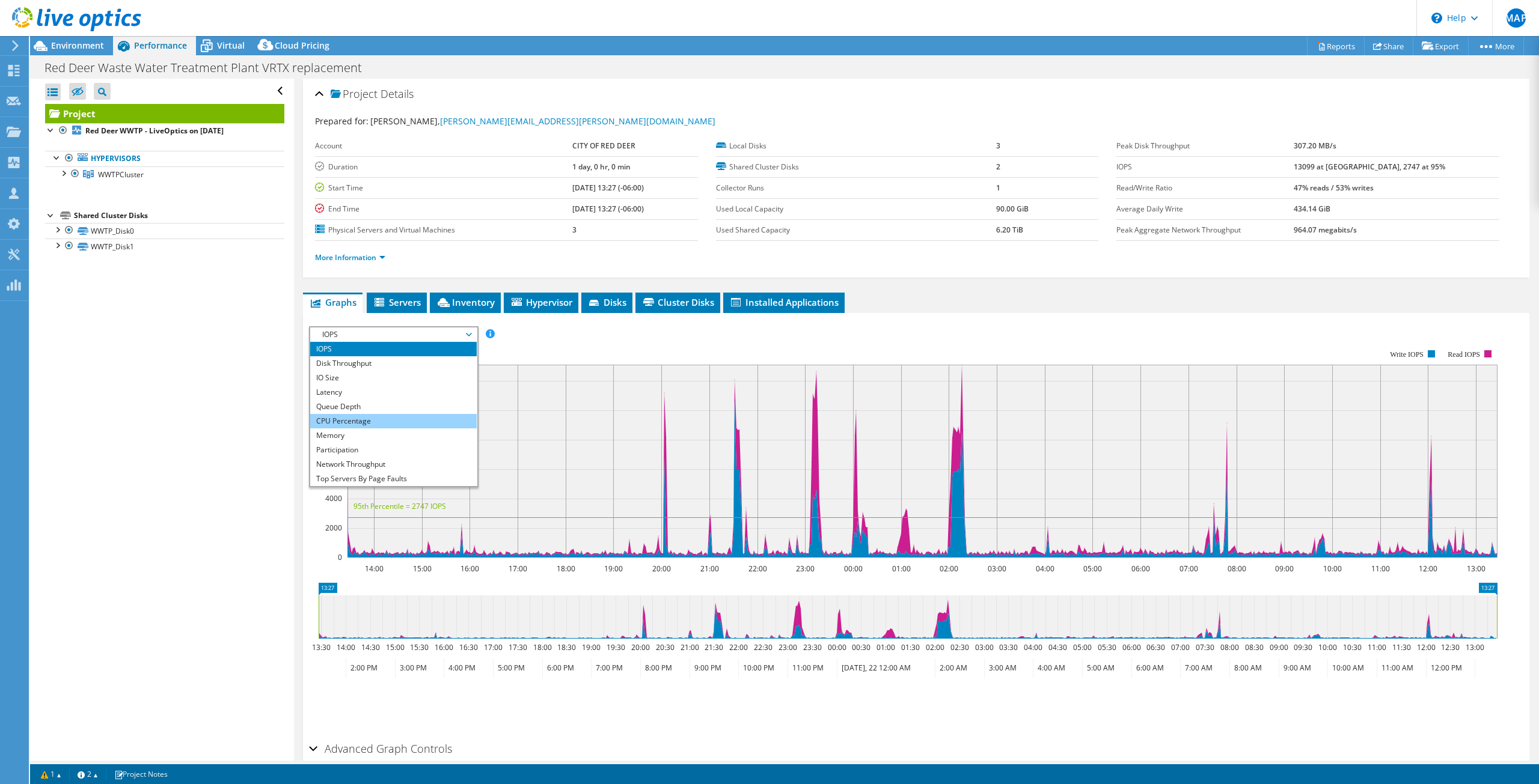
click at [361, 424] on li "CPU Percentage" at bounding box center [393, 421] width 167 height 14
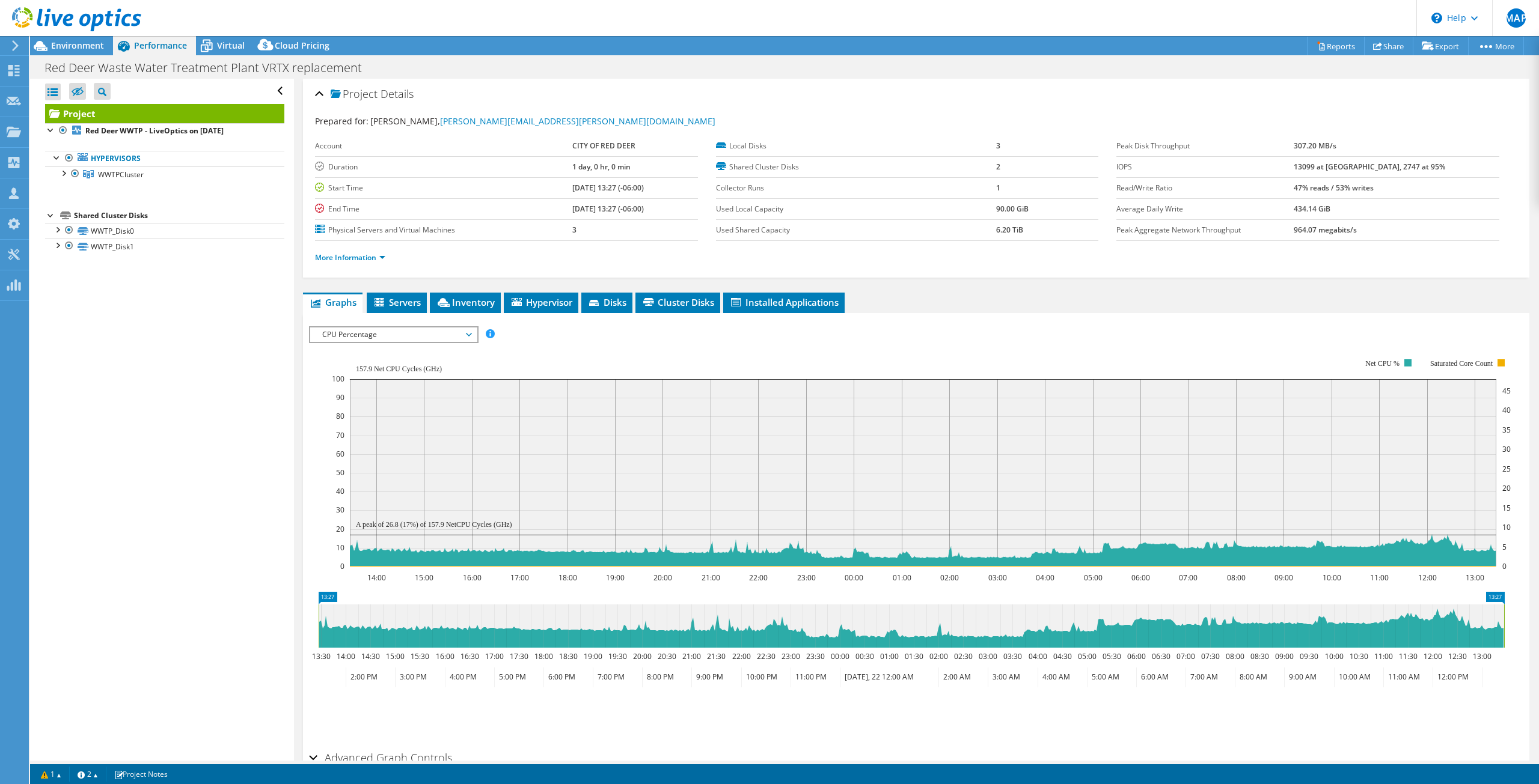
click at [366, 328] on span "CPU Percentage" at bounding box center [394, 334] width 155 height 14
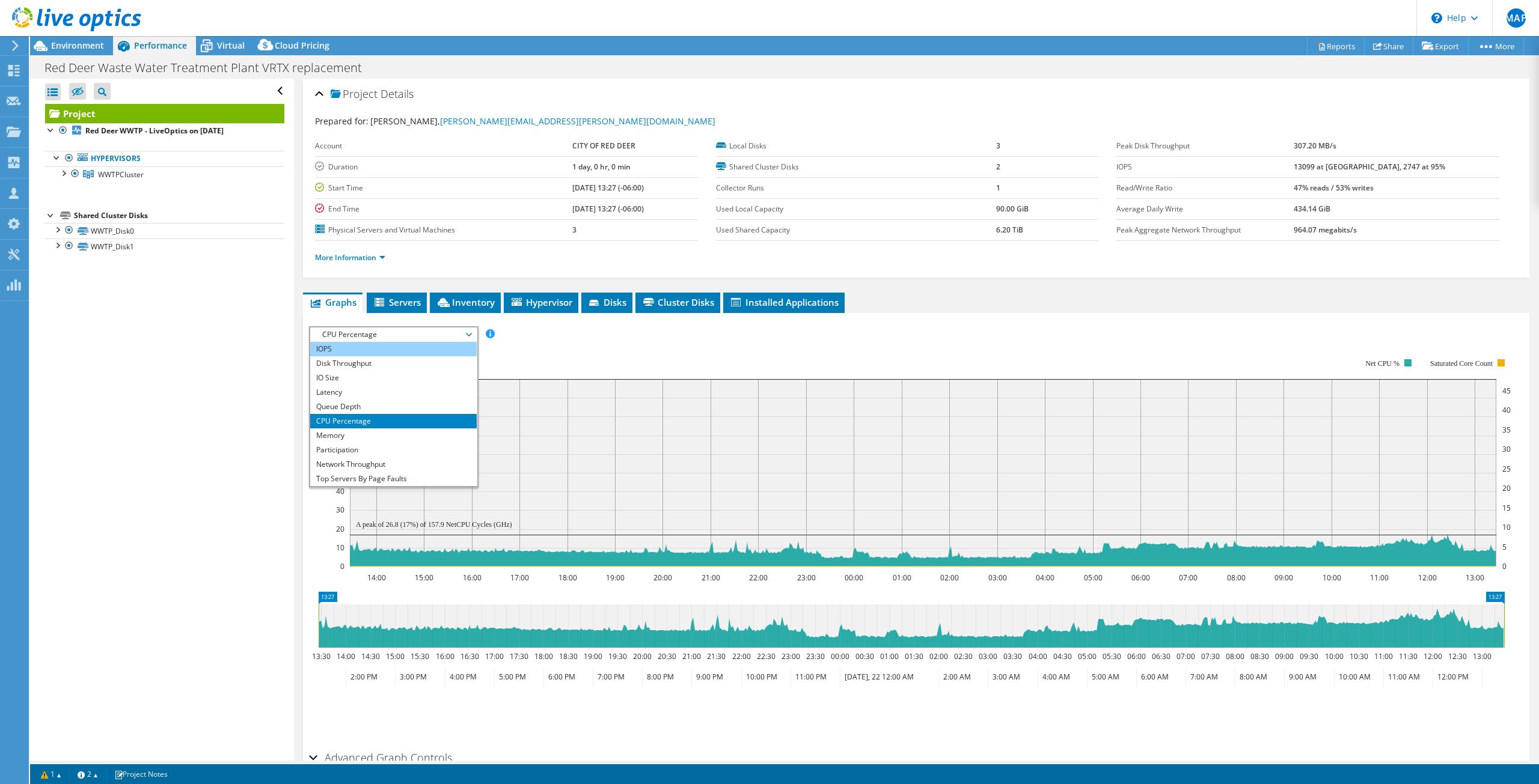
click at [358, 348] on li "IOPS" at bounding box center [393, 349] width 167 height 14
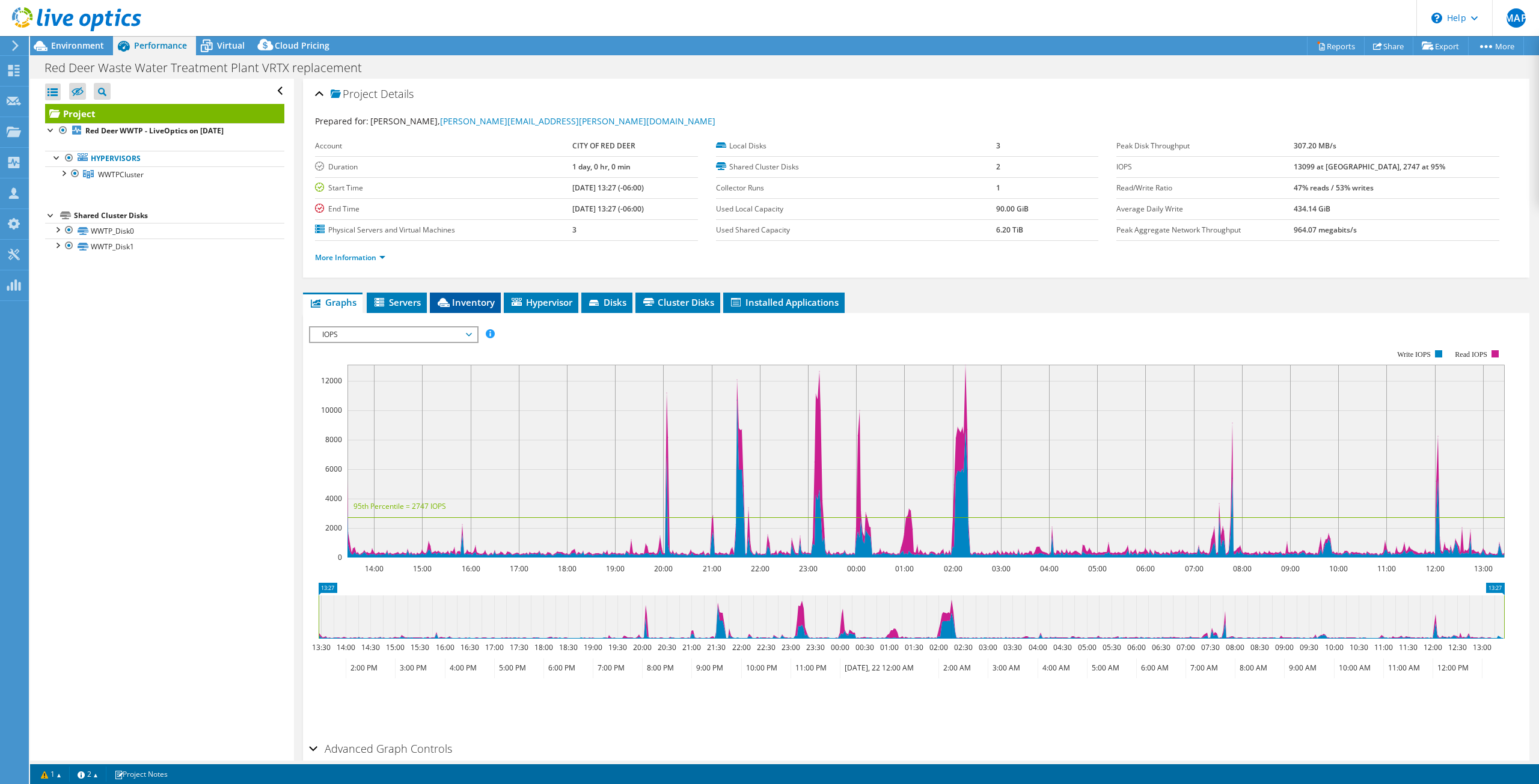
click at [479, 306] on span "Inventory" at bounding box center [465, 302] width 59 height 12
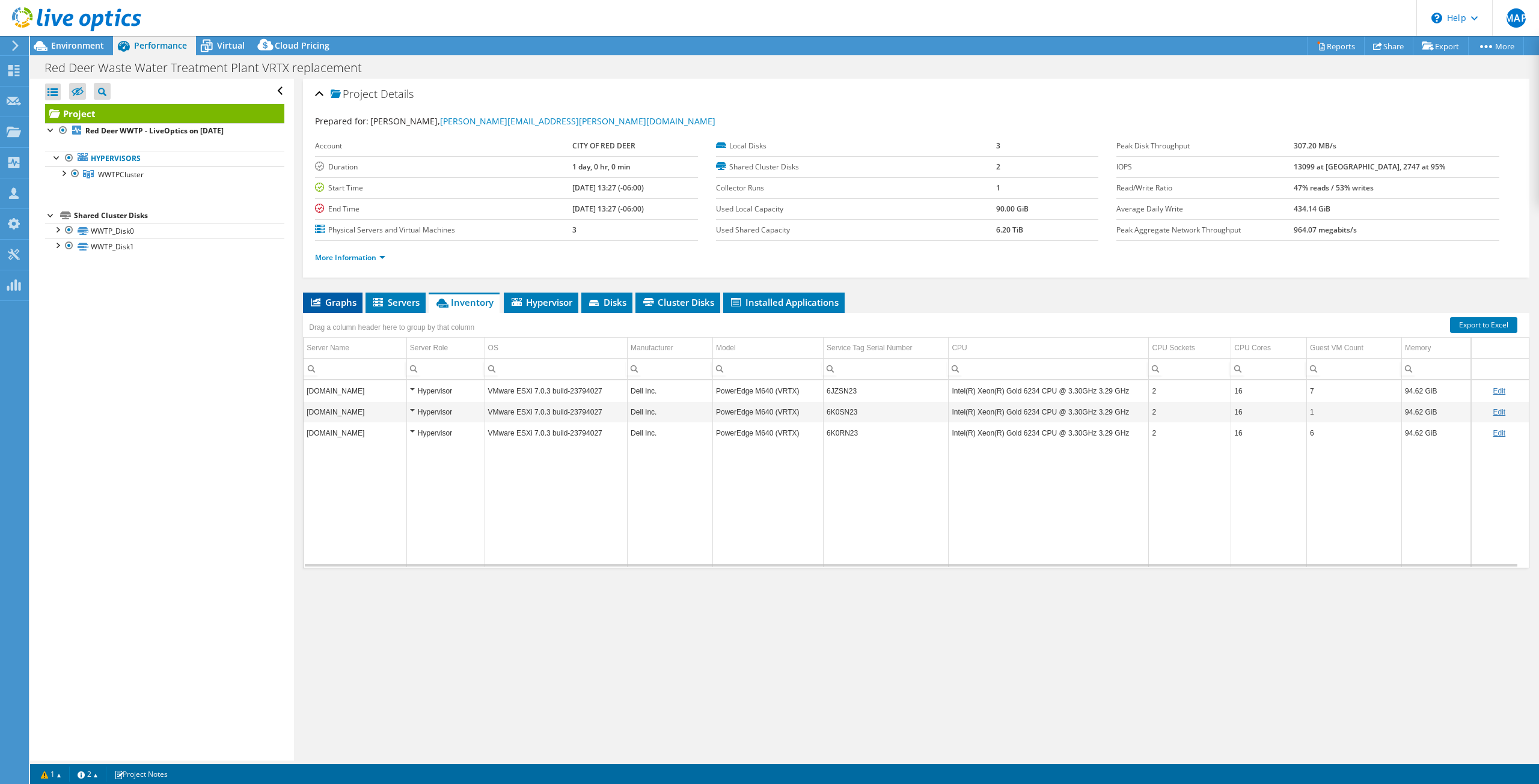
click at [319, 306] on icon at bounding box center [315, 302] width 9 height 8
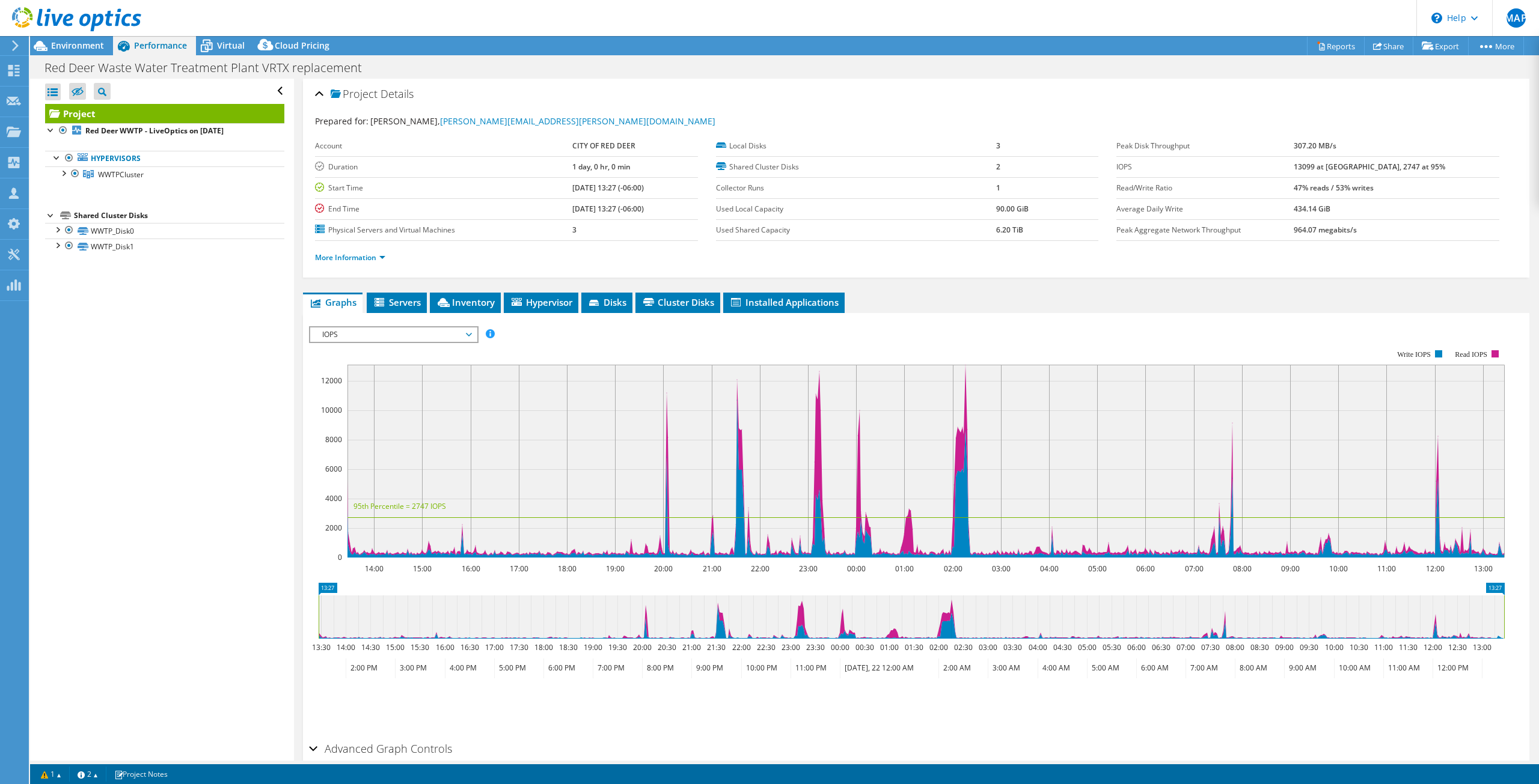
click at [353, 339] on span "IOPS" at bounding box center [394, 334] width 155 height 14
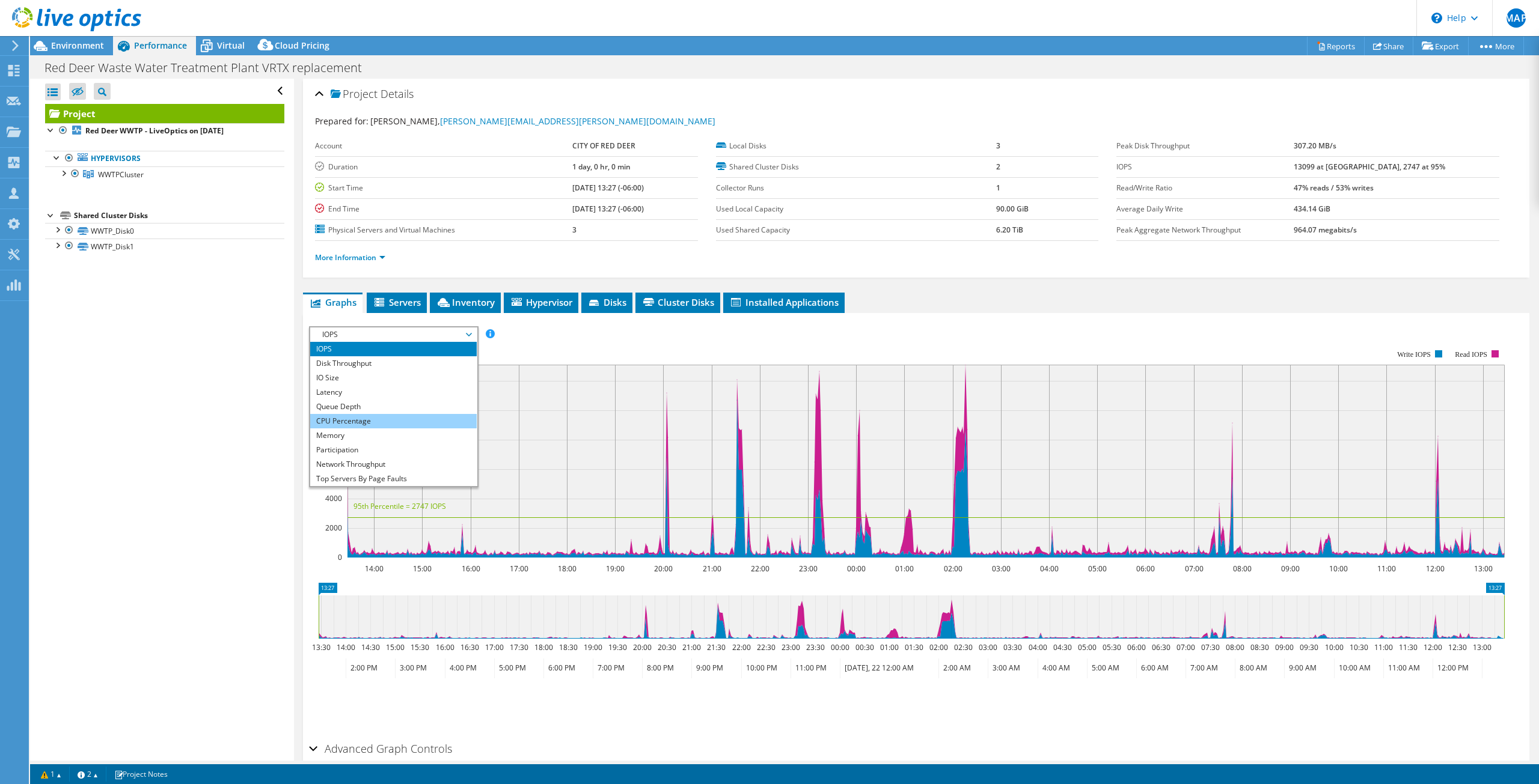
click at [369, 420] on li "CPU Percentage" at bounding box center [393, 421] width 167 height 14
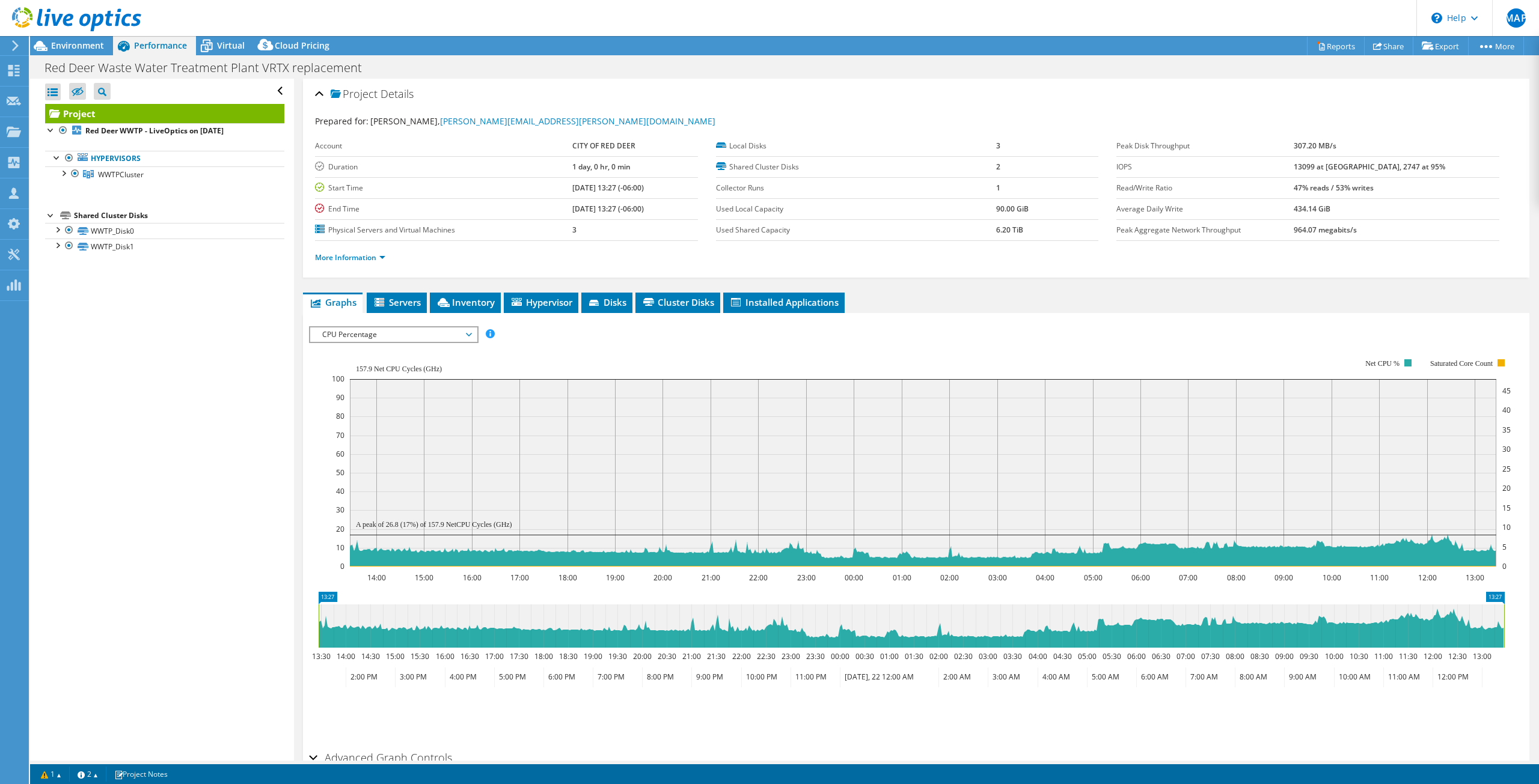
click at [353, 334] on span "CPU Percentage" at bounding box center [394, 334] width 155 height 14
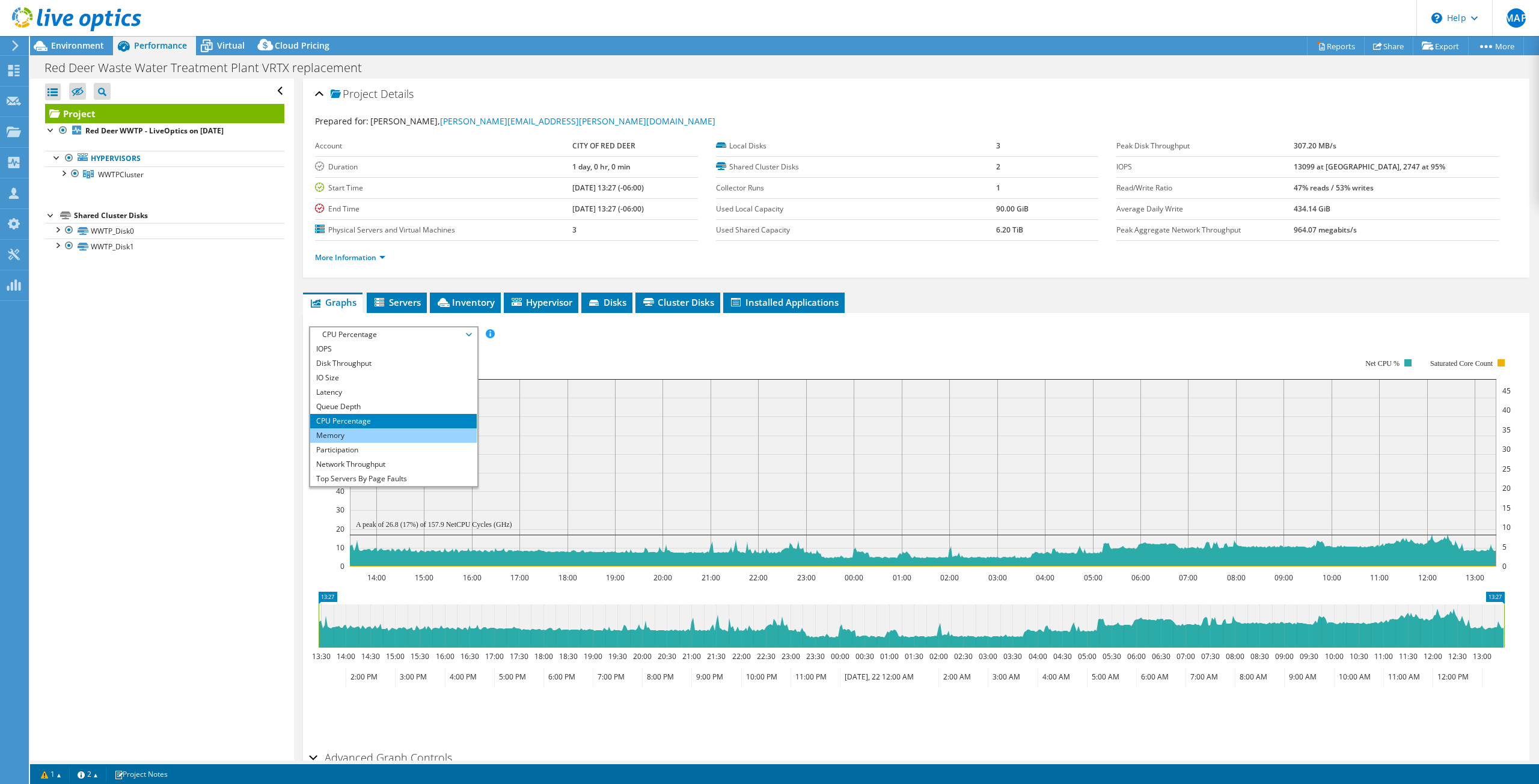
click at [361, 432] on li "Memory" at bounding box center [393, 435] width 167 height 14
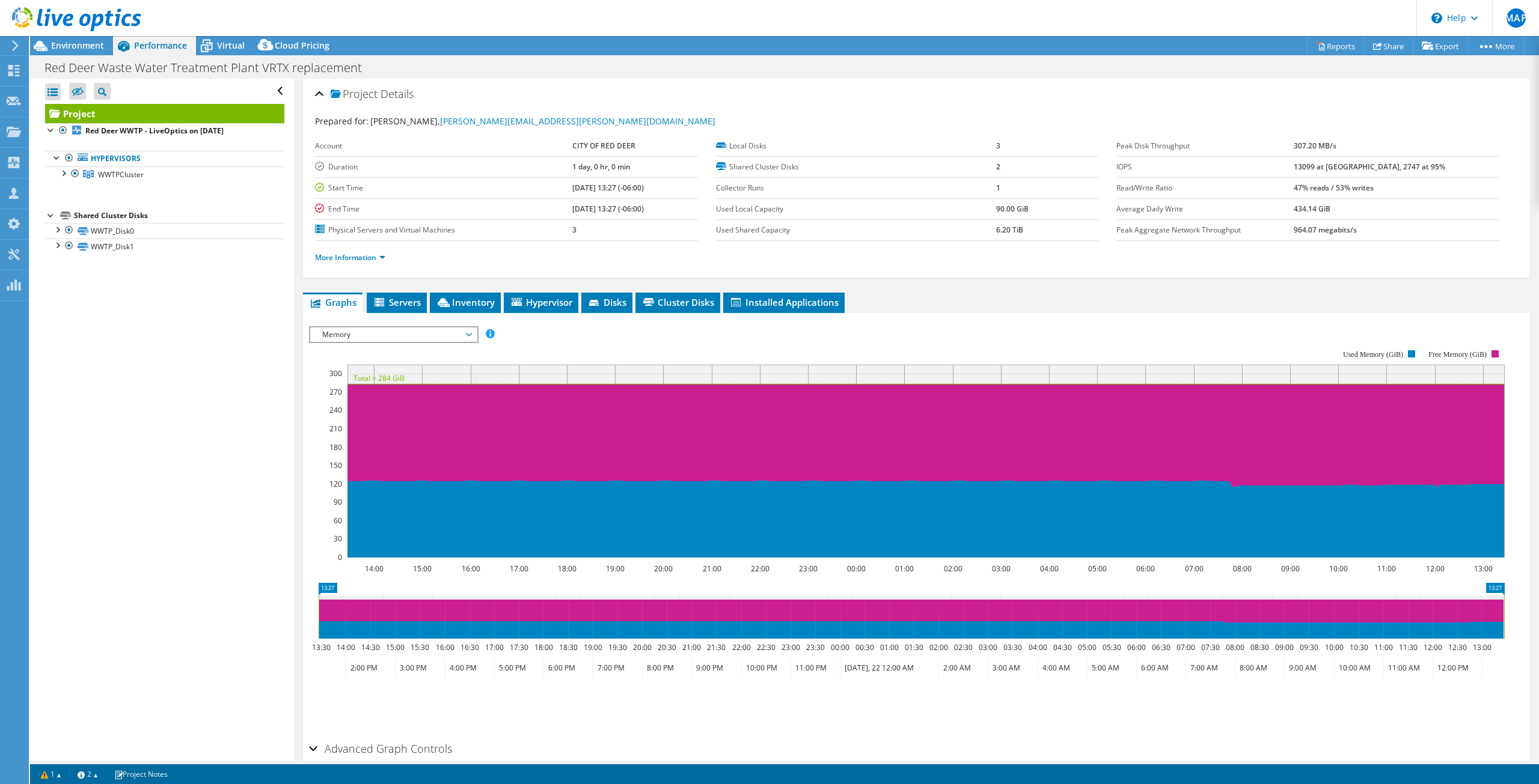
click at [379, 336] on span "Memory" at bounding box center [394, 334] width 155 height 14
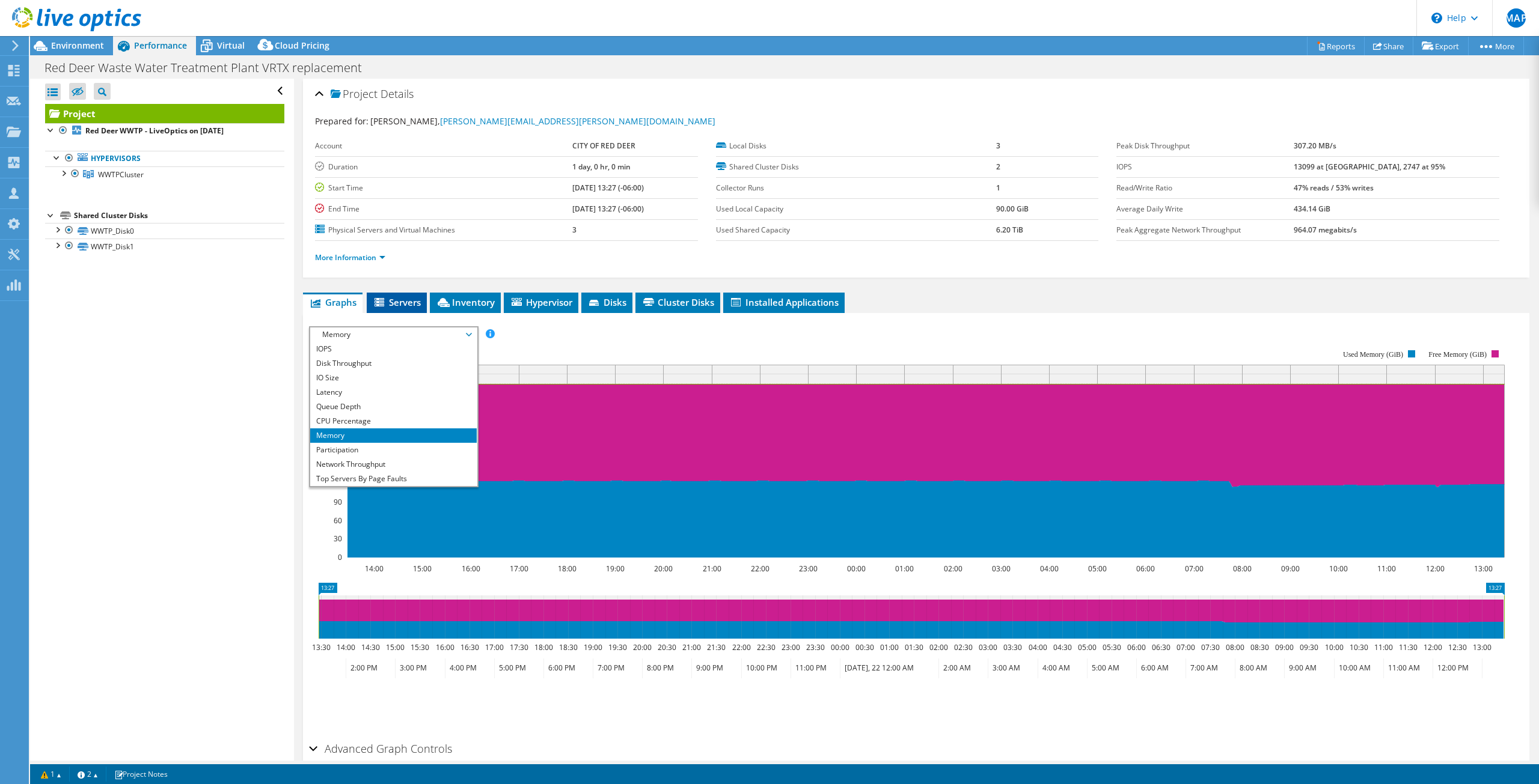
click at [391, 300] on span "Servers" at bounding box center [396, 302] width 48 height 12
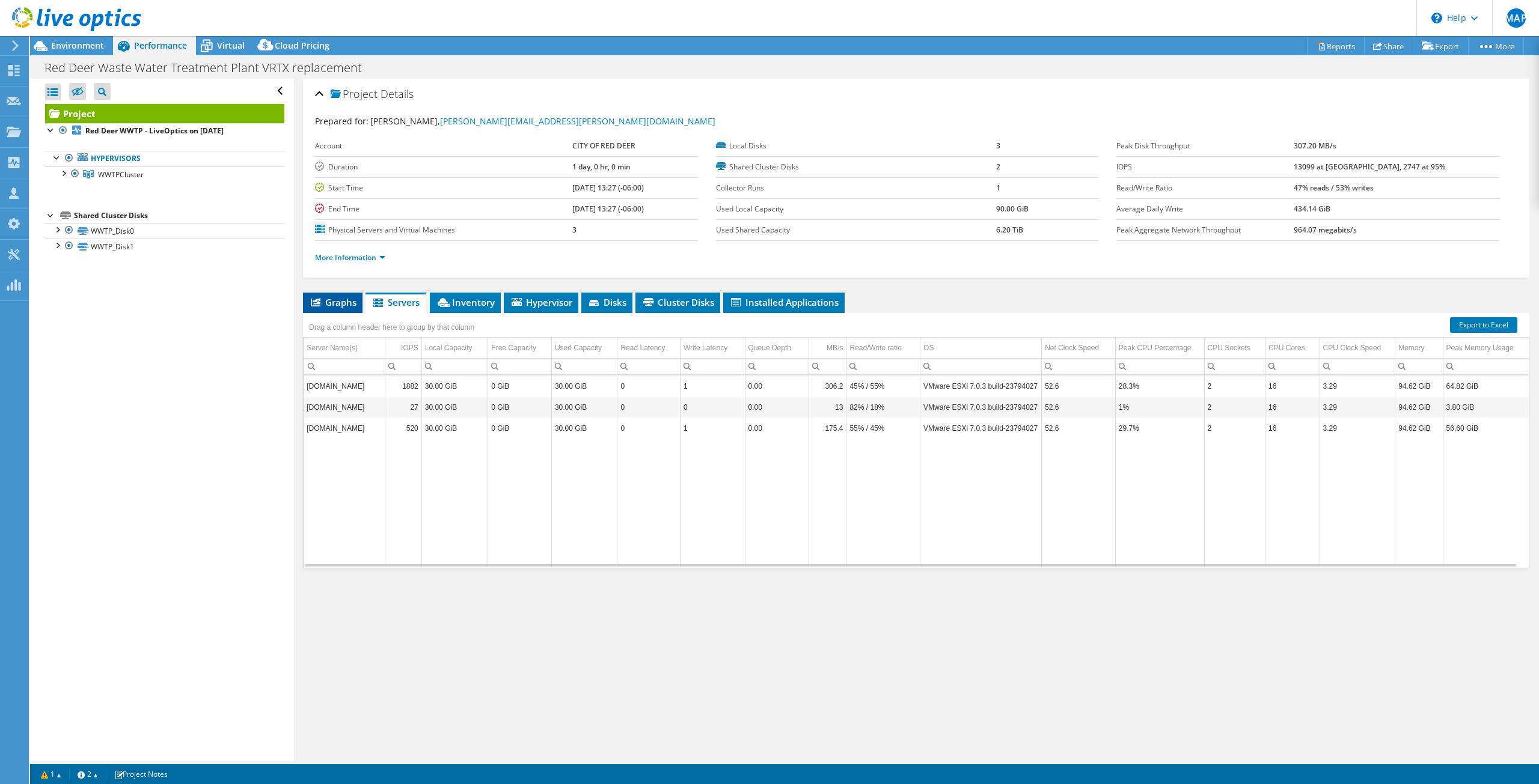
click at [316, 304] on icon at bounding box center [315, 302] width 9 height 8
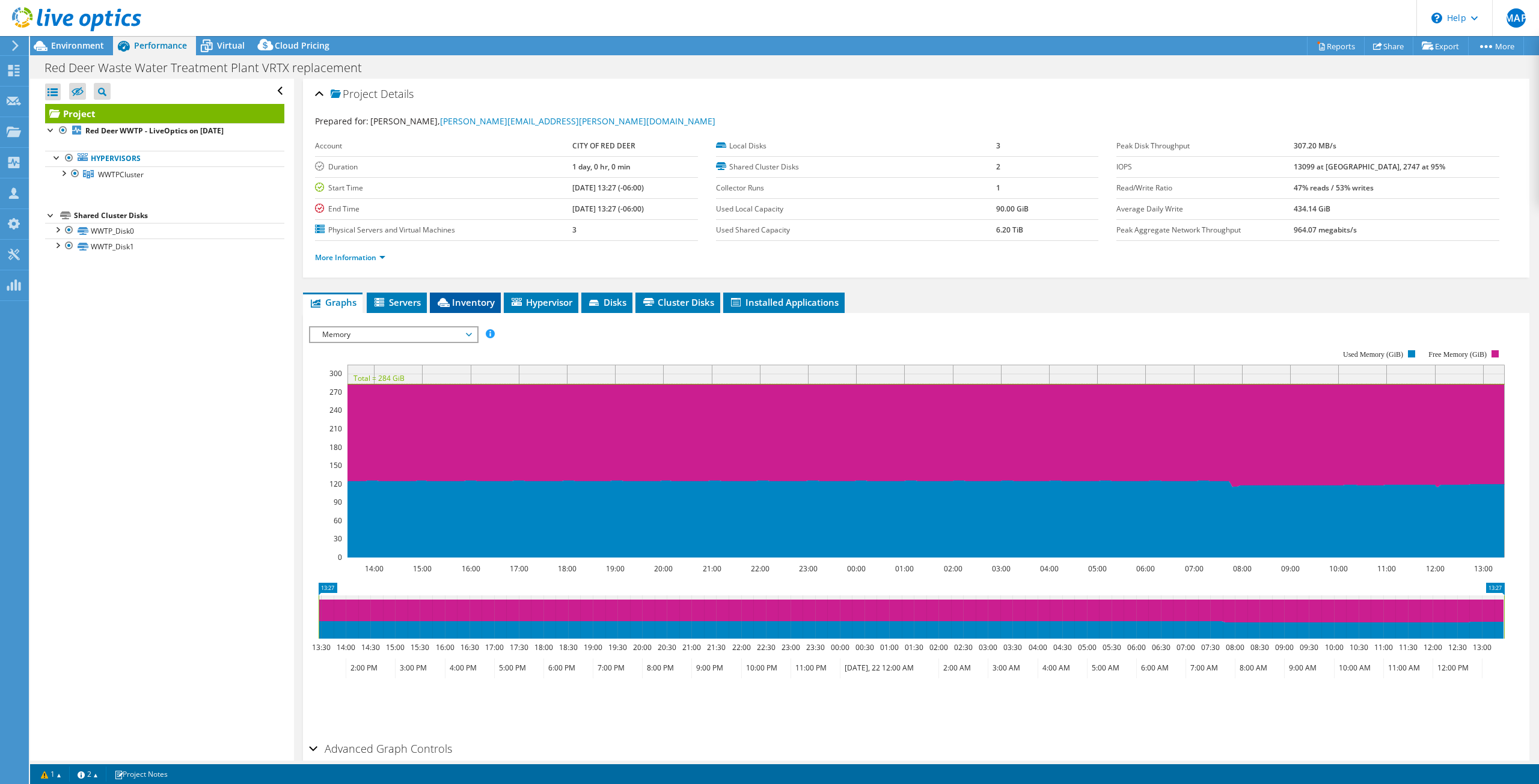
click at [493, 304] on span "Inventory" at bounding box center [465, 302] width 59 height 12
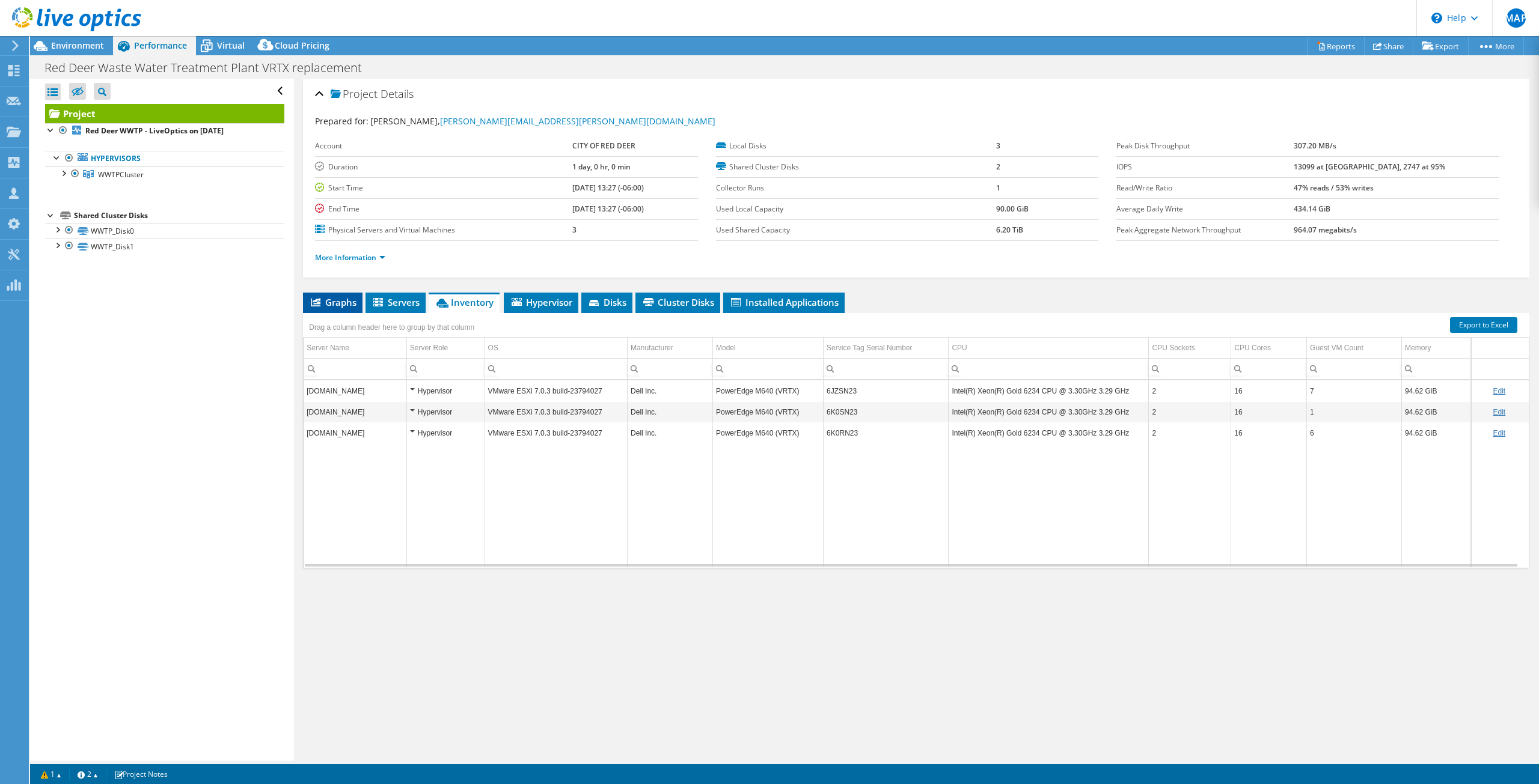
click at [316, 304] on icon at bounding box center [315, 302] width 9 height 8
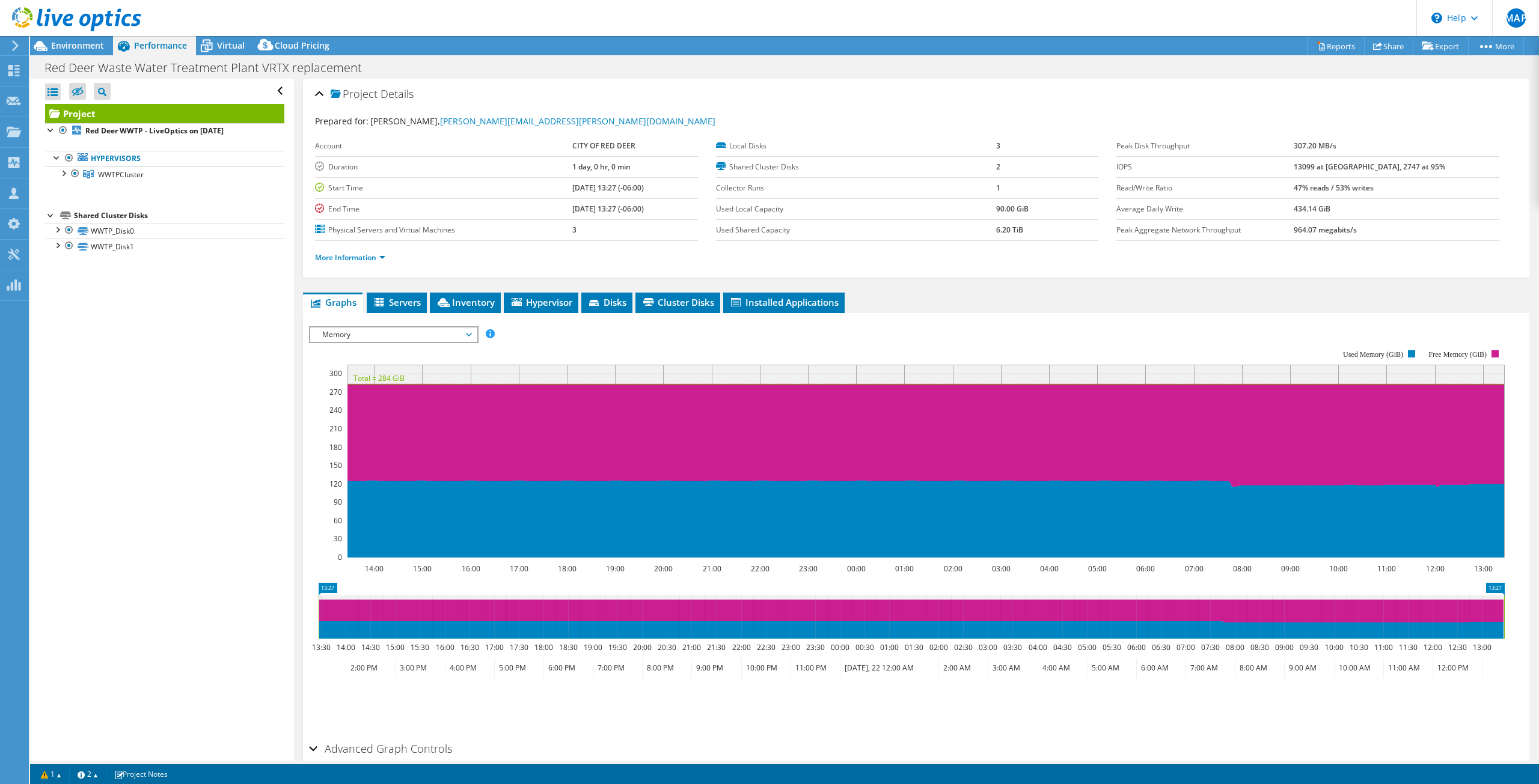
click at [340, 333] on span "Memory" at bounding box center [394, 334] width 155 height 14
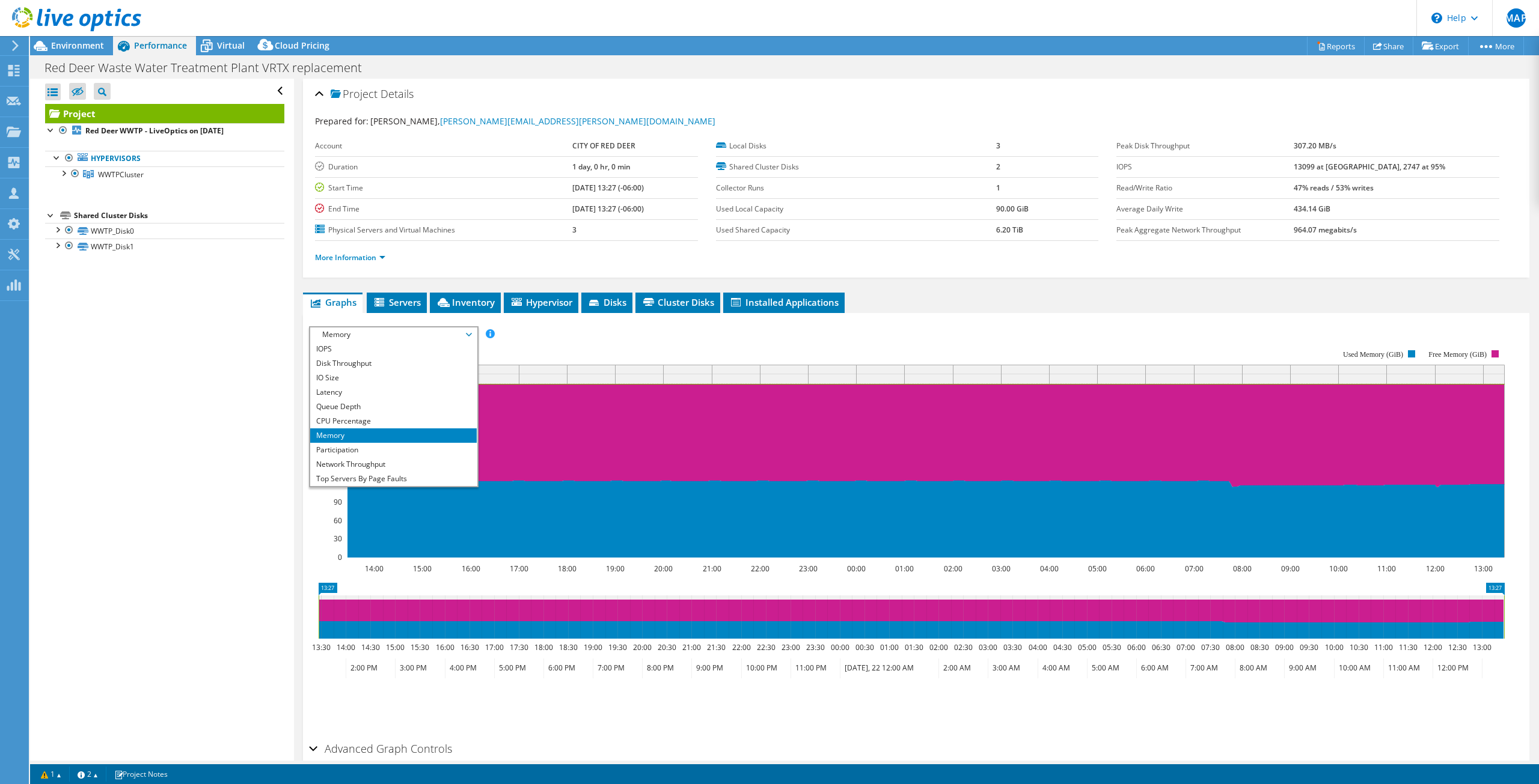
click at [340, 333] on span "Memory" at bounding box center [394, 334] width 155 height 14
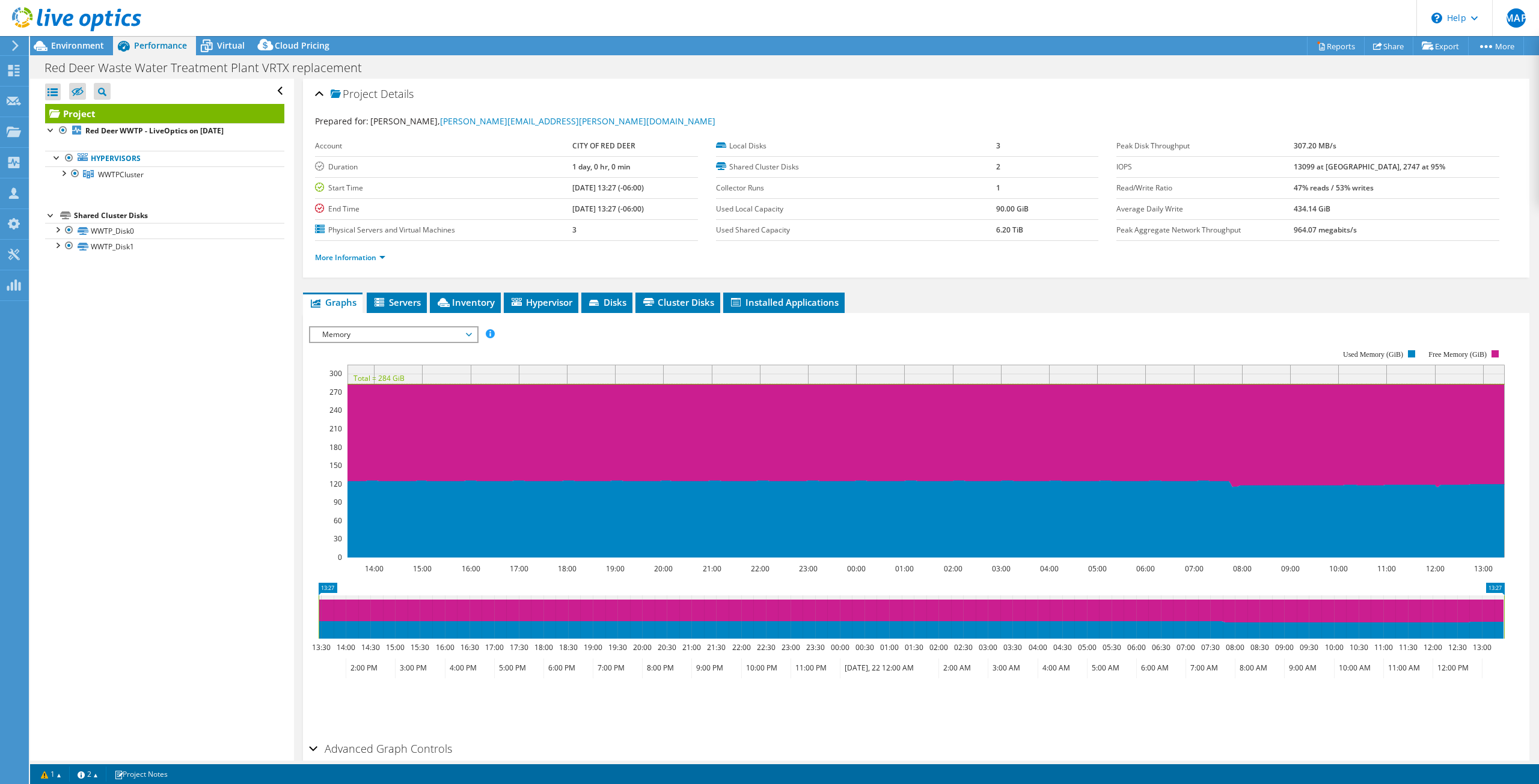
click at [383, 336] on span "Memory" at bounding box center [394, 334] width 155 height 14
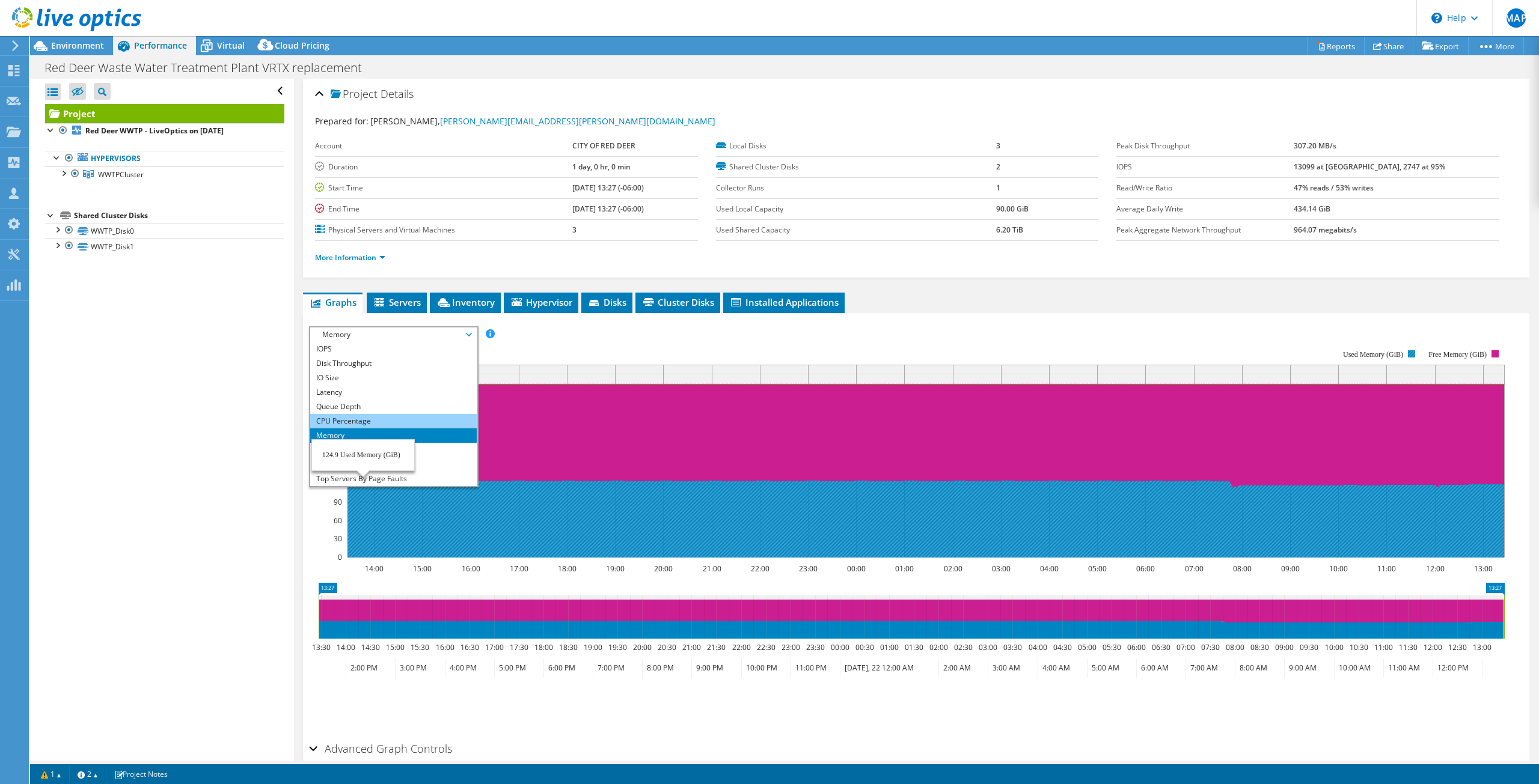
click at [363, 419] on li "CPU Percentage" at bounding box center [393, 421] width 167 height 14
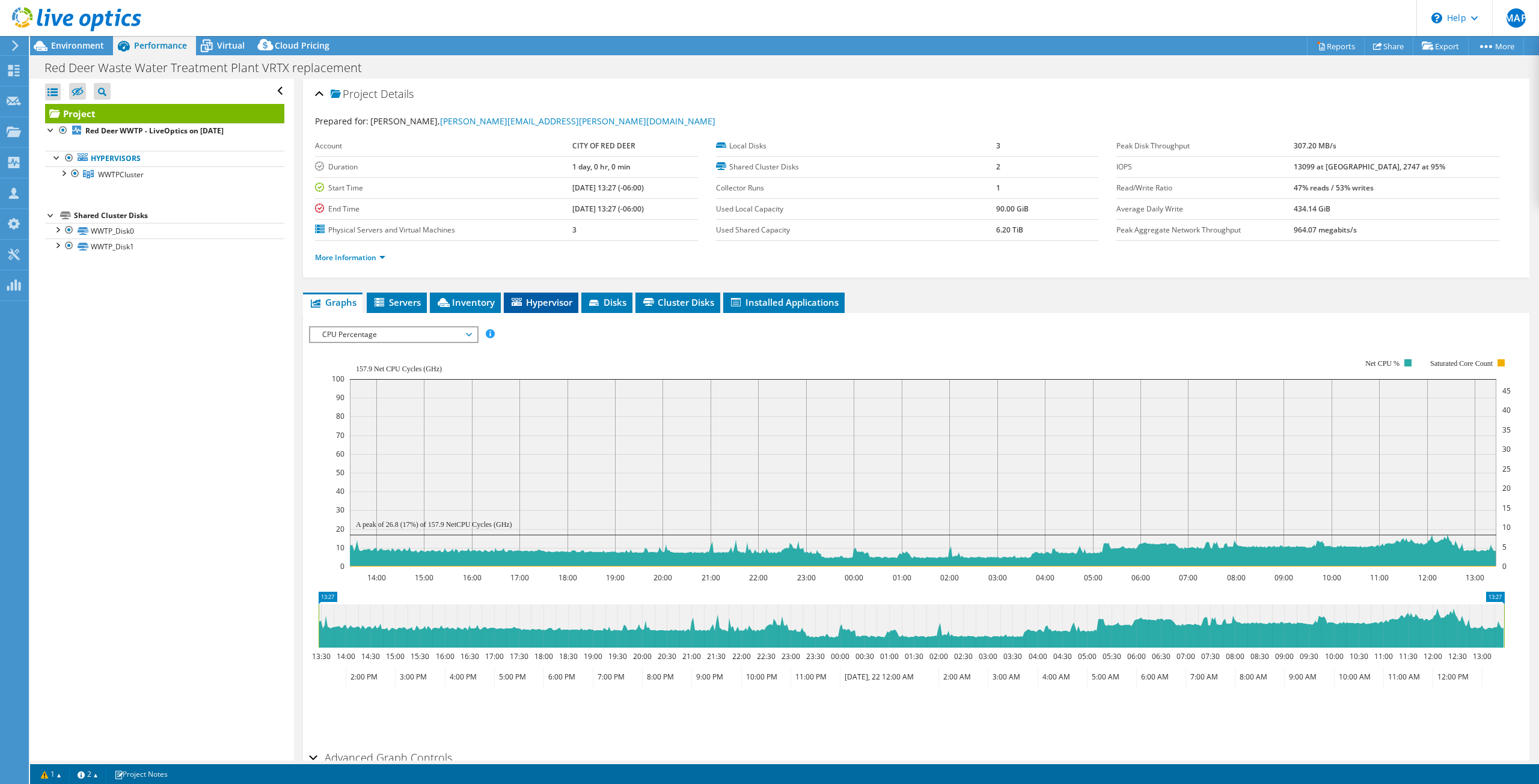
click at [530, 301] on span "Hypervisor" at bounding box center [541, 302] width 62 height 12
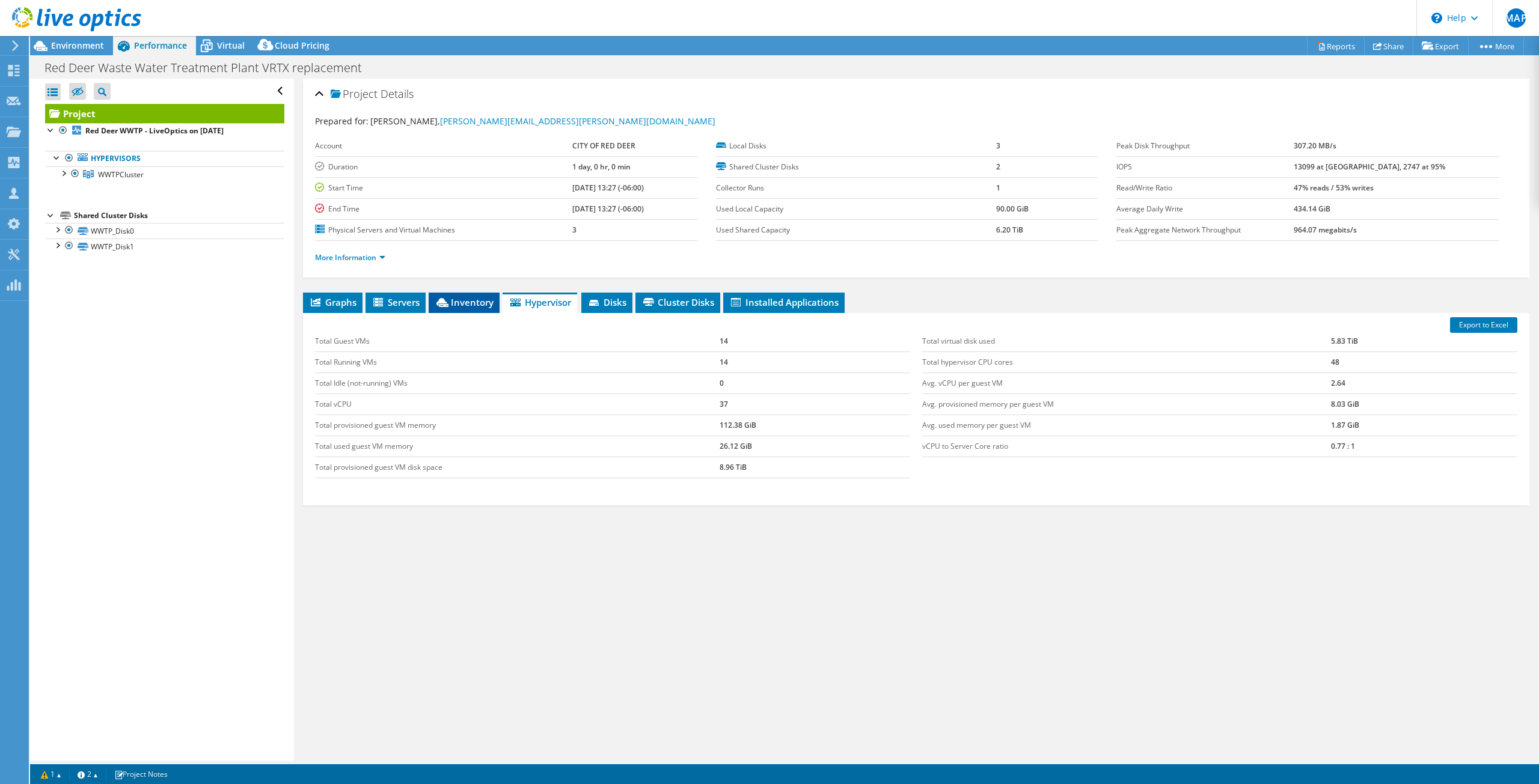
click at [466, 301] on span "Inventory" at bounding box center [464, 302] width 59 height 12
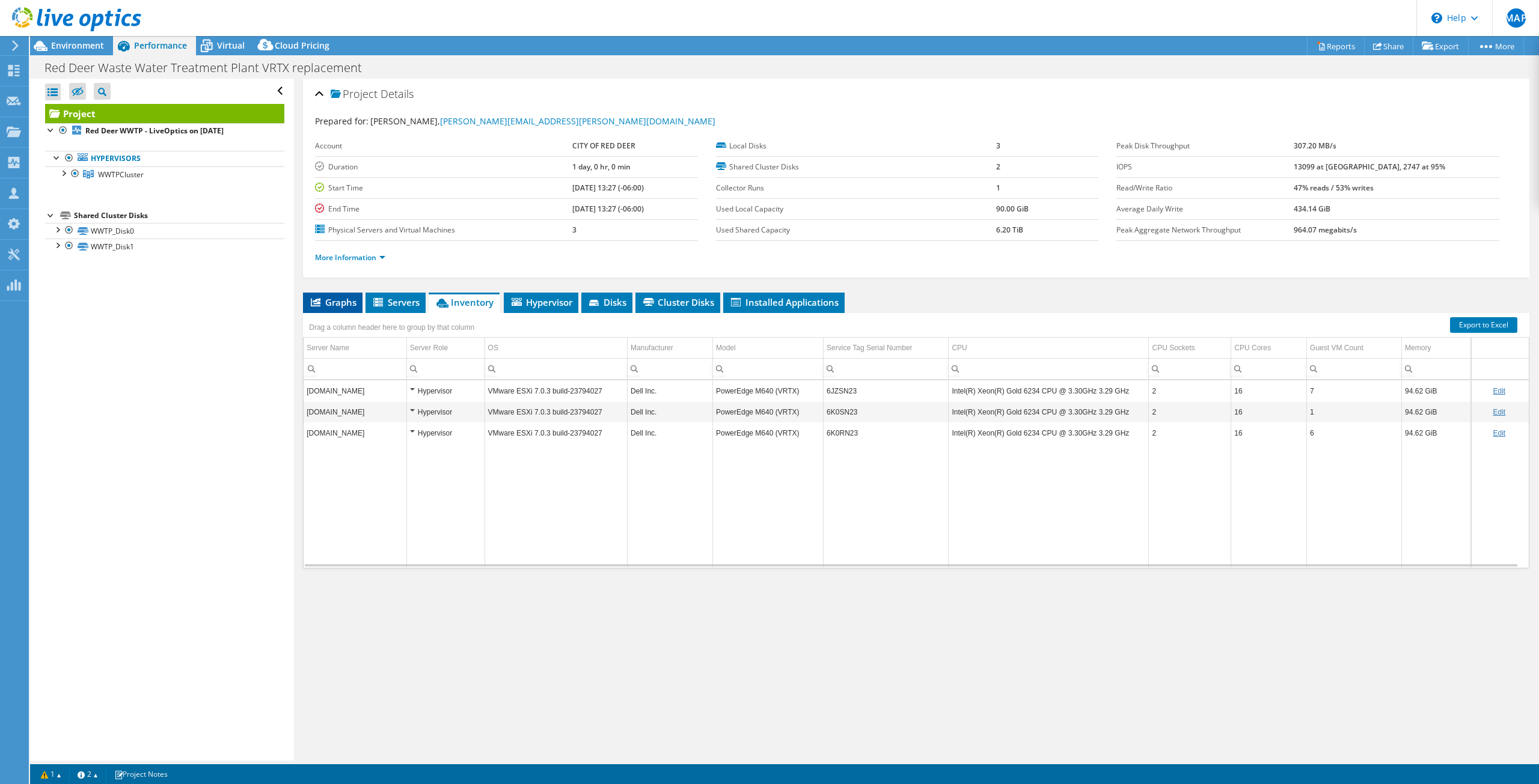
click at [313, 305] on icon at bounding box center [315, 302] width 9 height 8
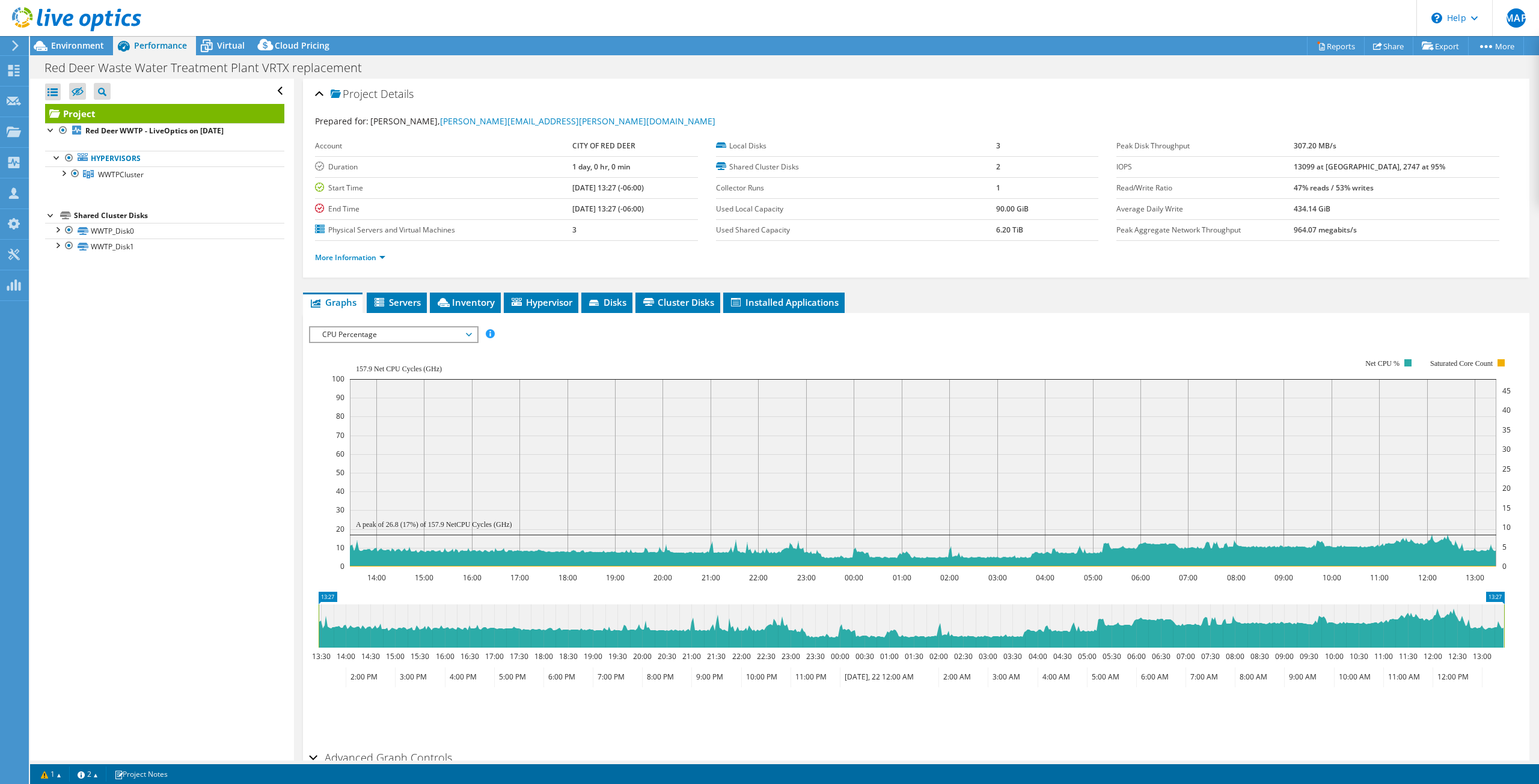
click at [73, 38] on div at bounding box center [71, 20] width 141 height 41
click at [69, 47] on span "Environment" at bounding box center [77, 46] width 53 height 11
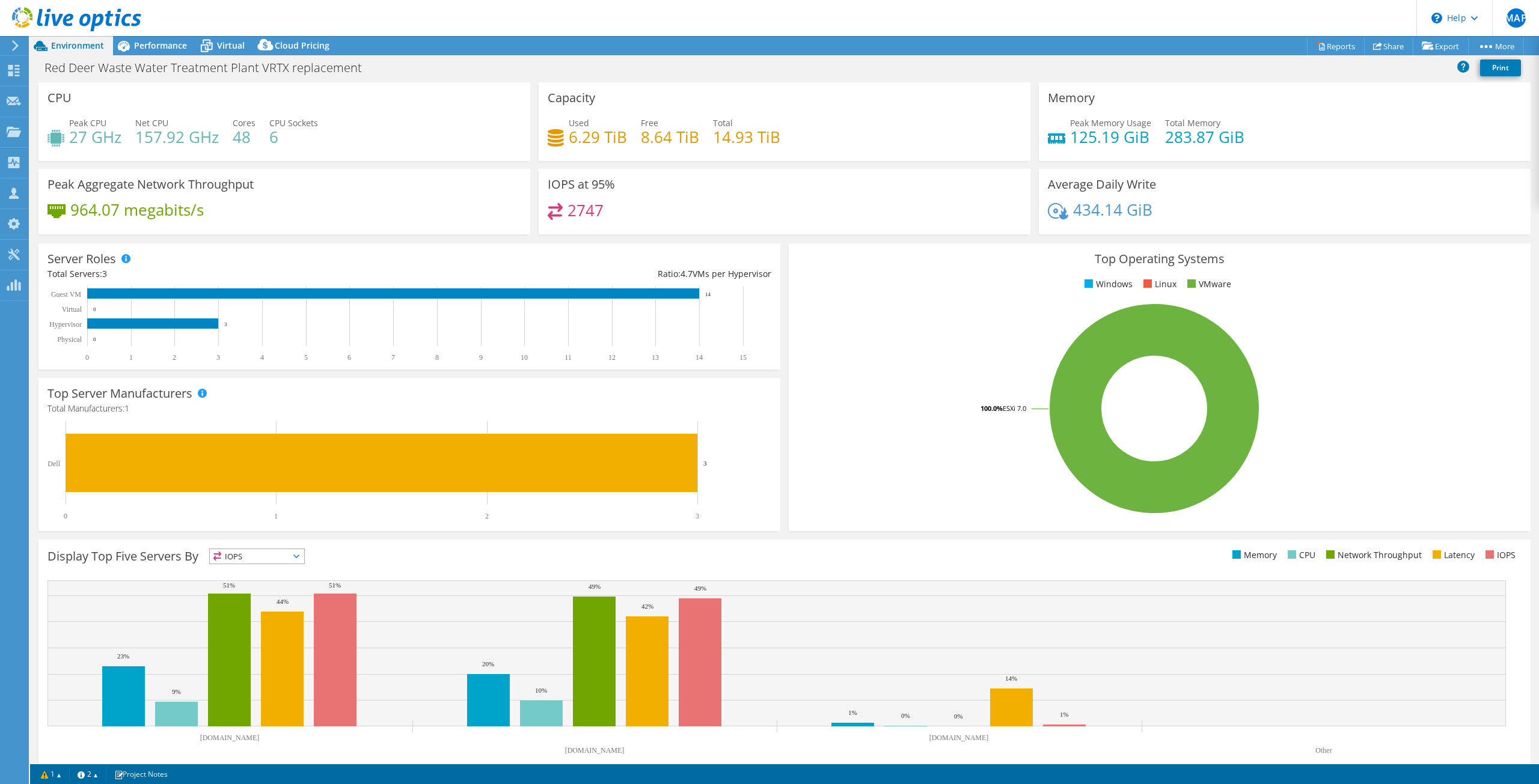
click at [770, 40] on div "Project Actions Project Actions Reports Share Export vSAN ReadyNode Sizer" at bounding box center [784, 46] width 1509 height 19
click at [138, 41] on span "Performance" at bounding box center [160, 46] width 53 height 11
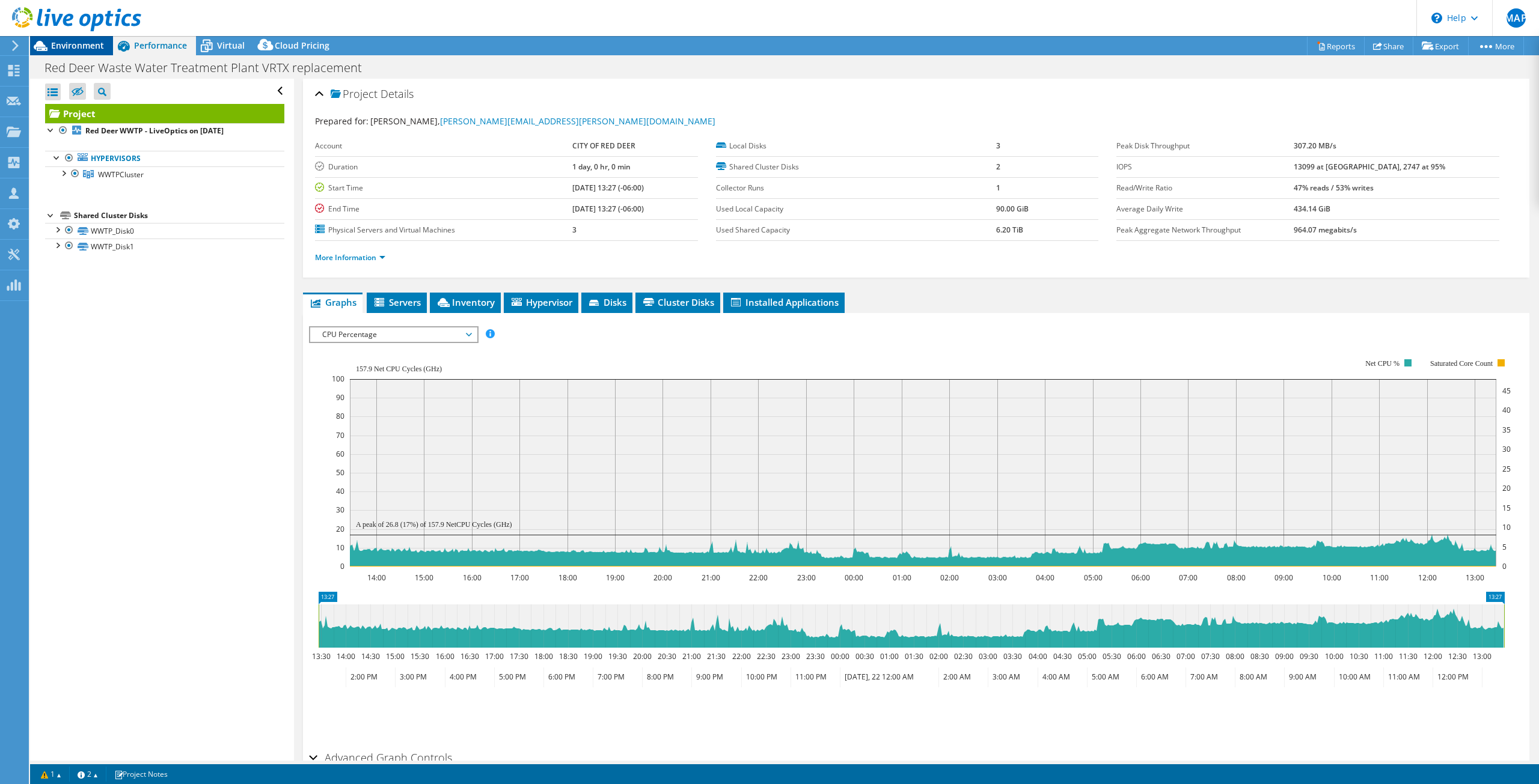
click at [71, 49] on span "Environment" at bounding box center [77, 46] width 53 height 11
